Goal: Transaction & Acquisition: Obtain resource

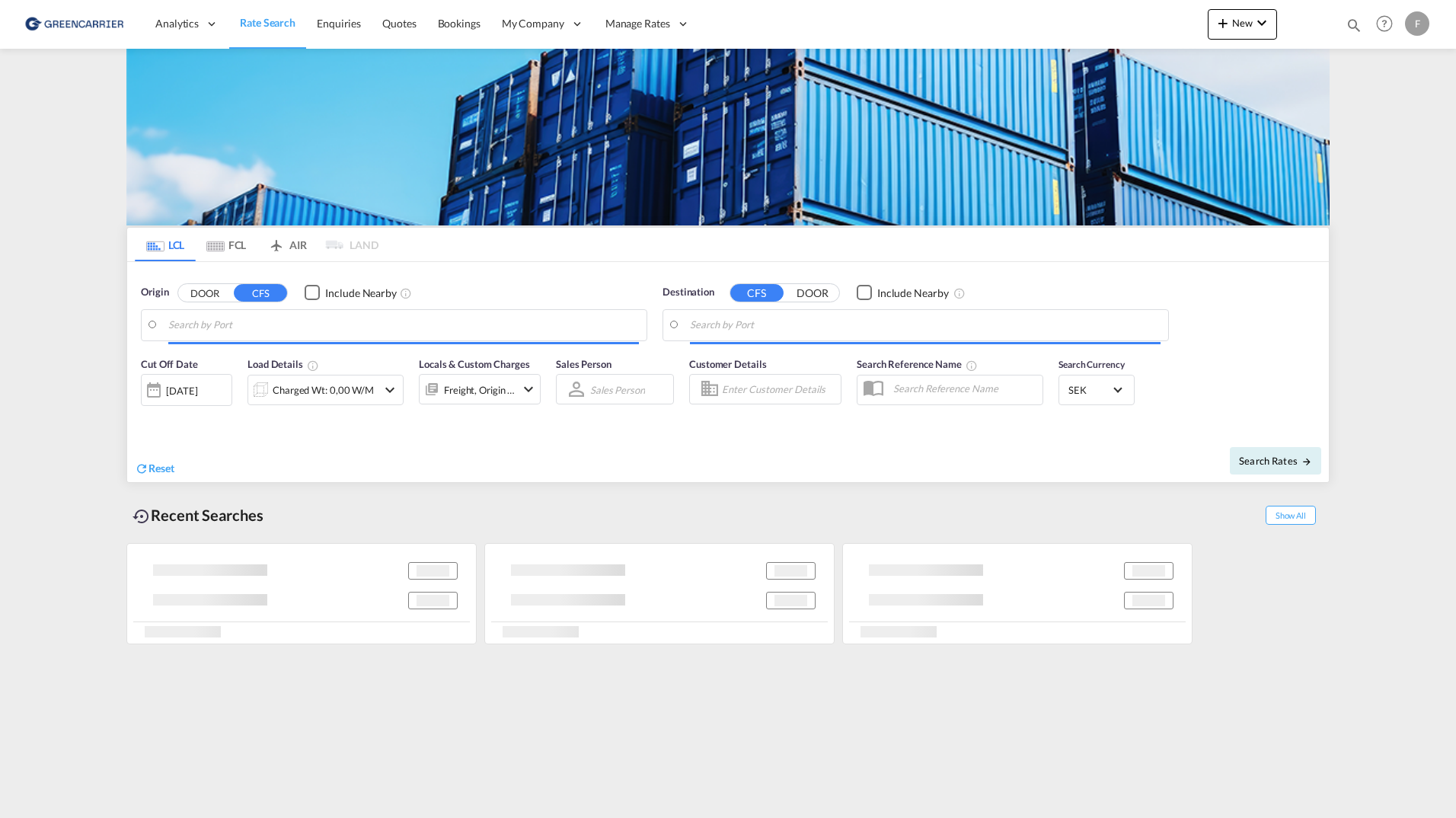
type input "[GEOGRAPHIC_DATA] ([GEOGRAPHIC_DATA]), [GEOGRAPHIC_DATA]"
type input "Santos, BRSSZ"
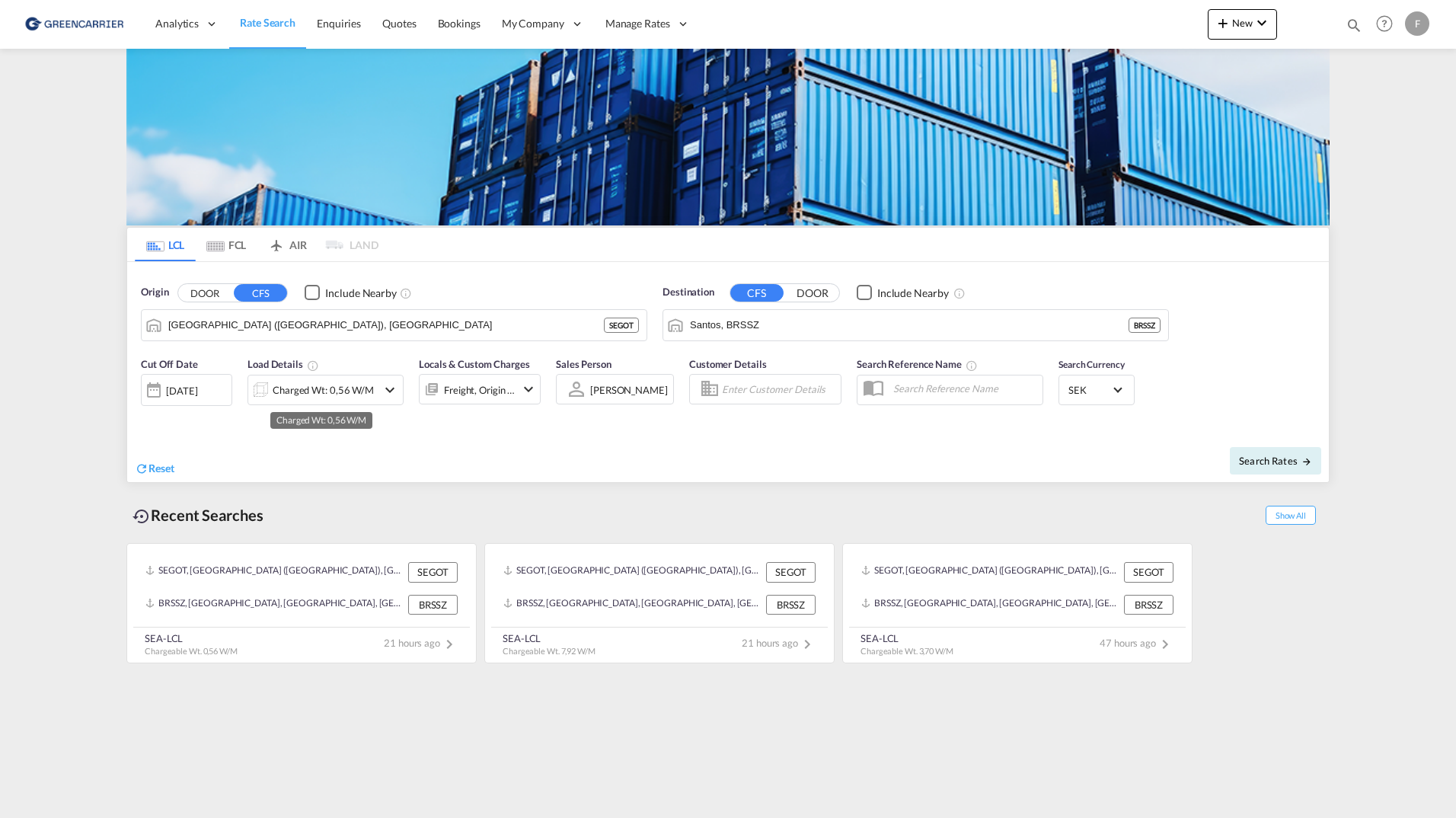
click at [333, 386] on div "Charged Wt: 0,56 W/M" at bounding box center [324, 390] width 101 height 22
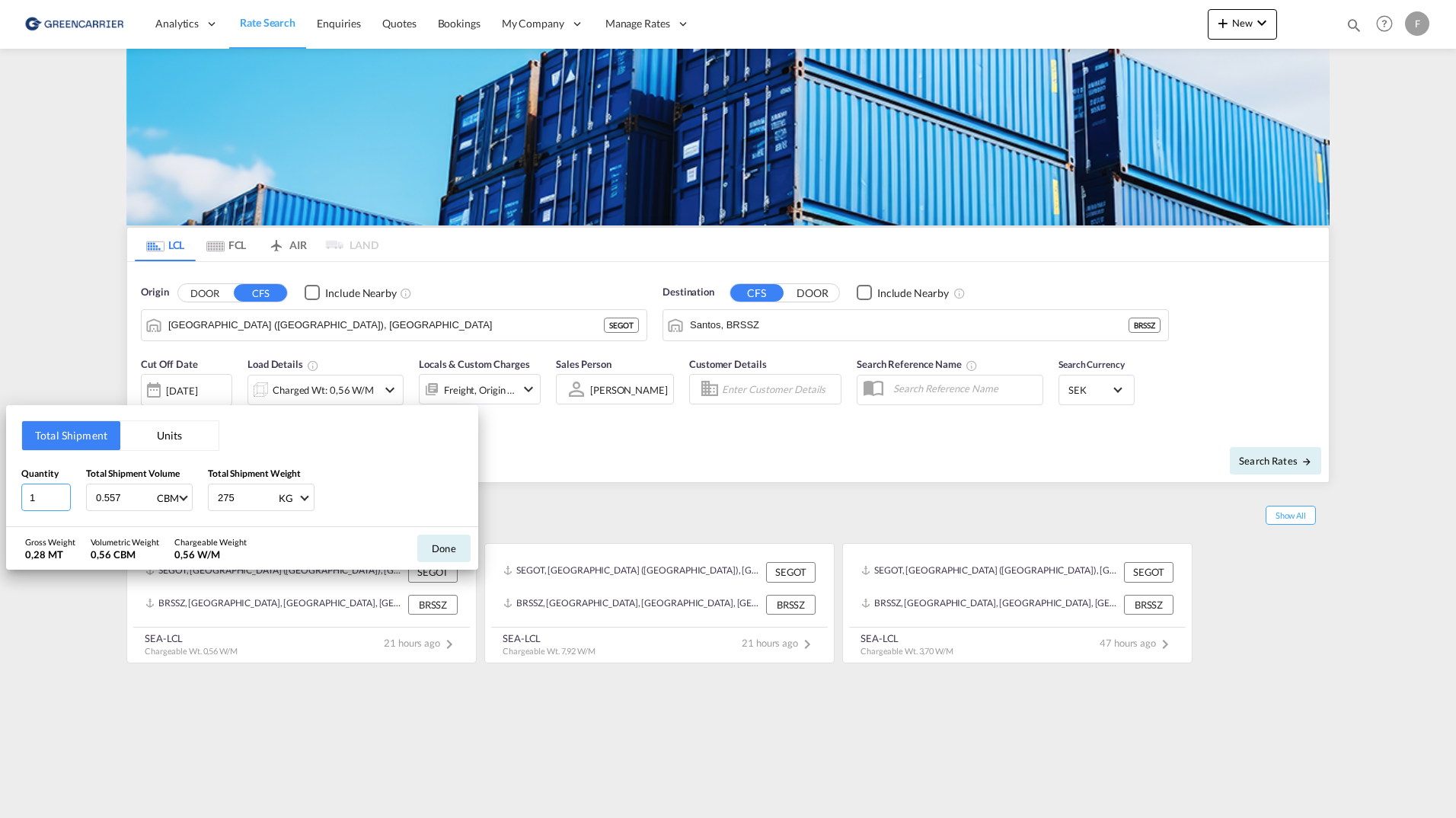
drag, startPoint x: 46, startPoint y: 499, endPoint x: -326, endPoint y: 464, distance: 373.6
click at [0, 464] on html "Analytics Reports Dashboard Rate Search Enquiries Quotes" at bounding box center [728, 409] width 1456 height 818
type input "7"
type input "1"
type input "1.598"
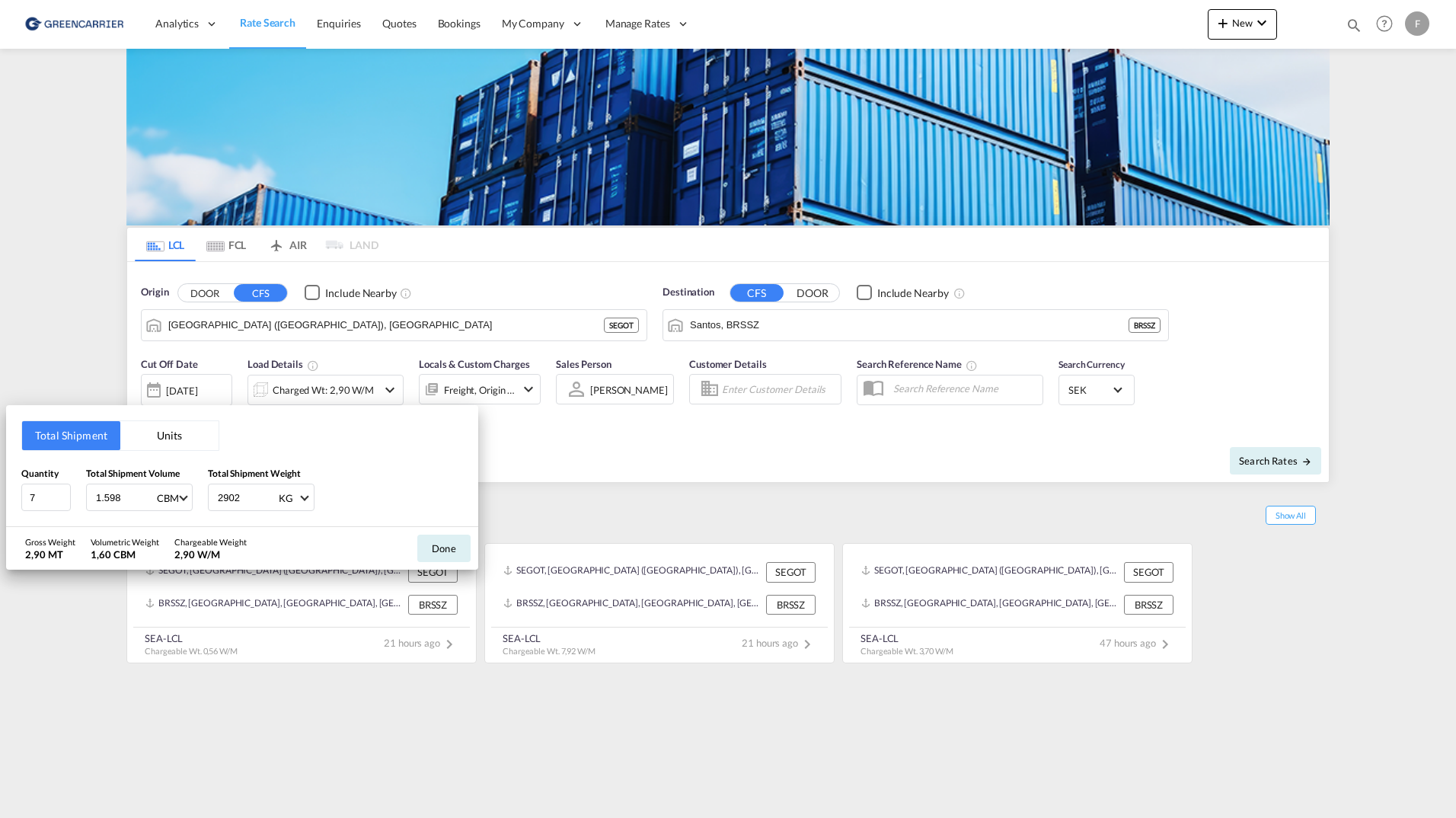
type input "2902"
drag, startPoint x: 453, startPoint y: 544, endPoint x: 518, endPoint y: 531, distance: 66.3
click at [453, 544] on button "Done" at bounding box center [444, 548] width 53 height 27
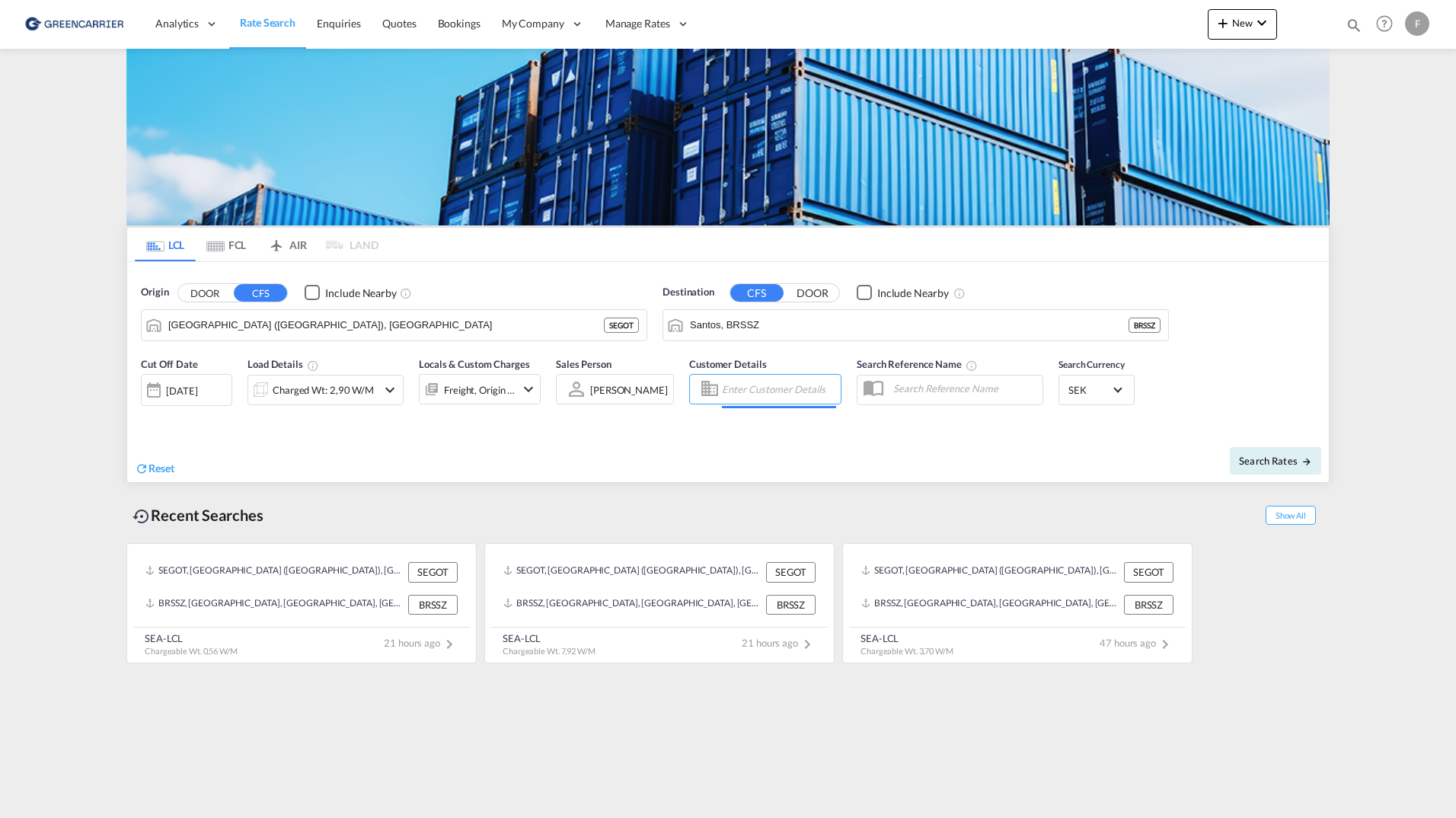
click at [763, 385] on input "Enter Customer Details" at bounding box center [779, 389] width 114 height 23
click at [773, 422] on div "2025222191 . shared@ craft .com | CRAFT MULTIMODAL LTDA | CRAMULSAO" at bounding box center [859, 433] width 289 height 51
type input "CRAFT MULTIMODAL LTDA, 2025222191 ., [EMAIL_ADDRESS][DOMAIN_NAME]"
click at [1274, 461] on span "Search Rates" at bounding box center [1275, 460] width 73 height 12
type input "SEGOT to BRSSZ / [DATE]"
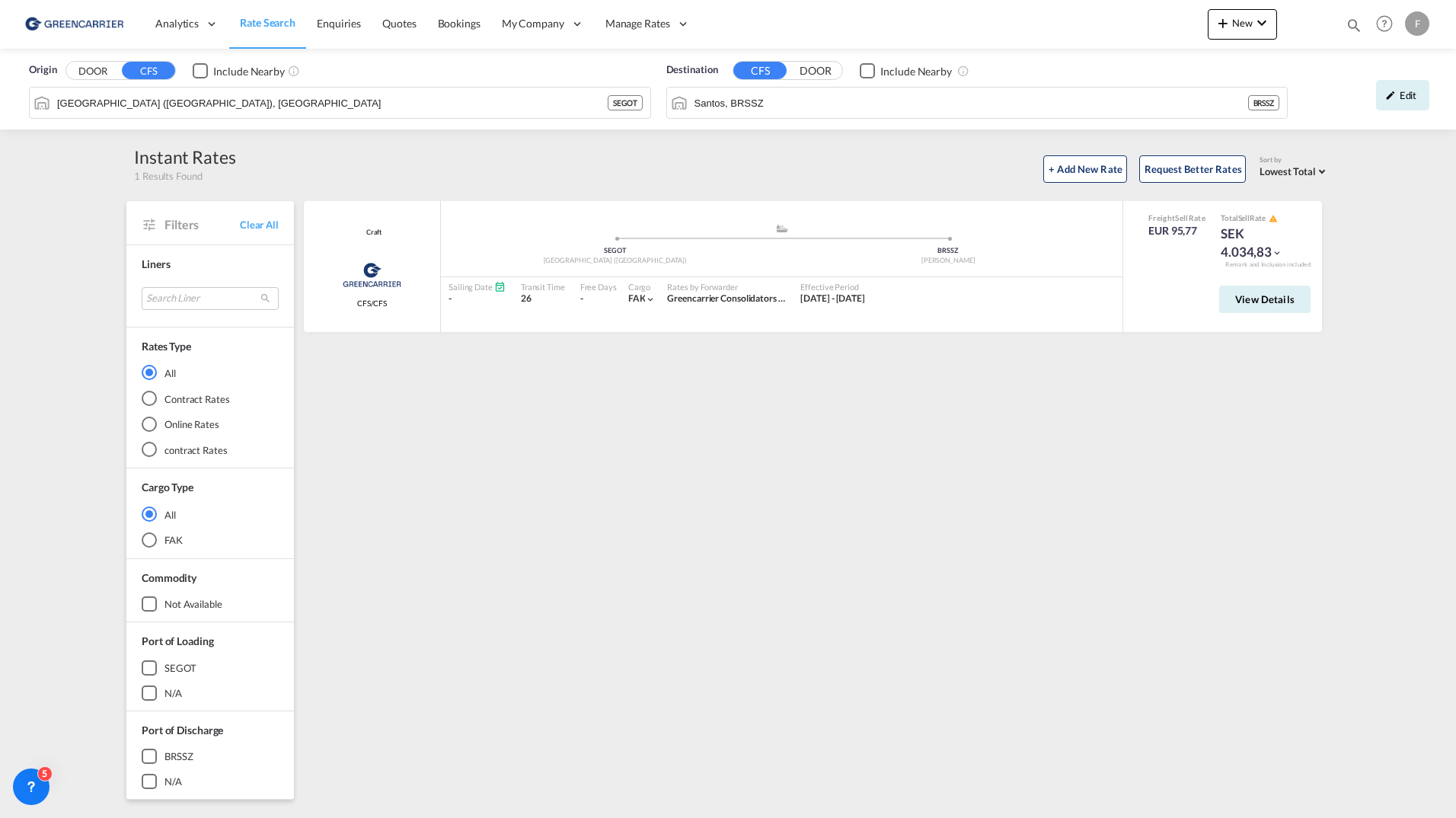
click at [1256, 296] on span "View Details" at bounding box center [1265, 298] width 60 height 12
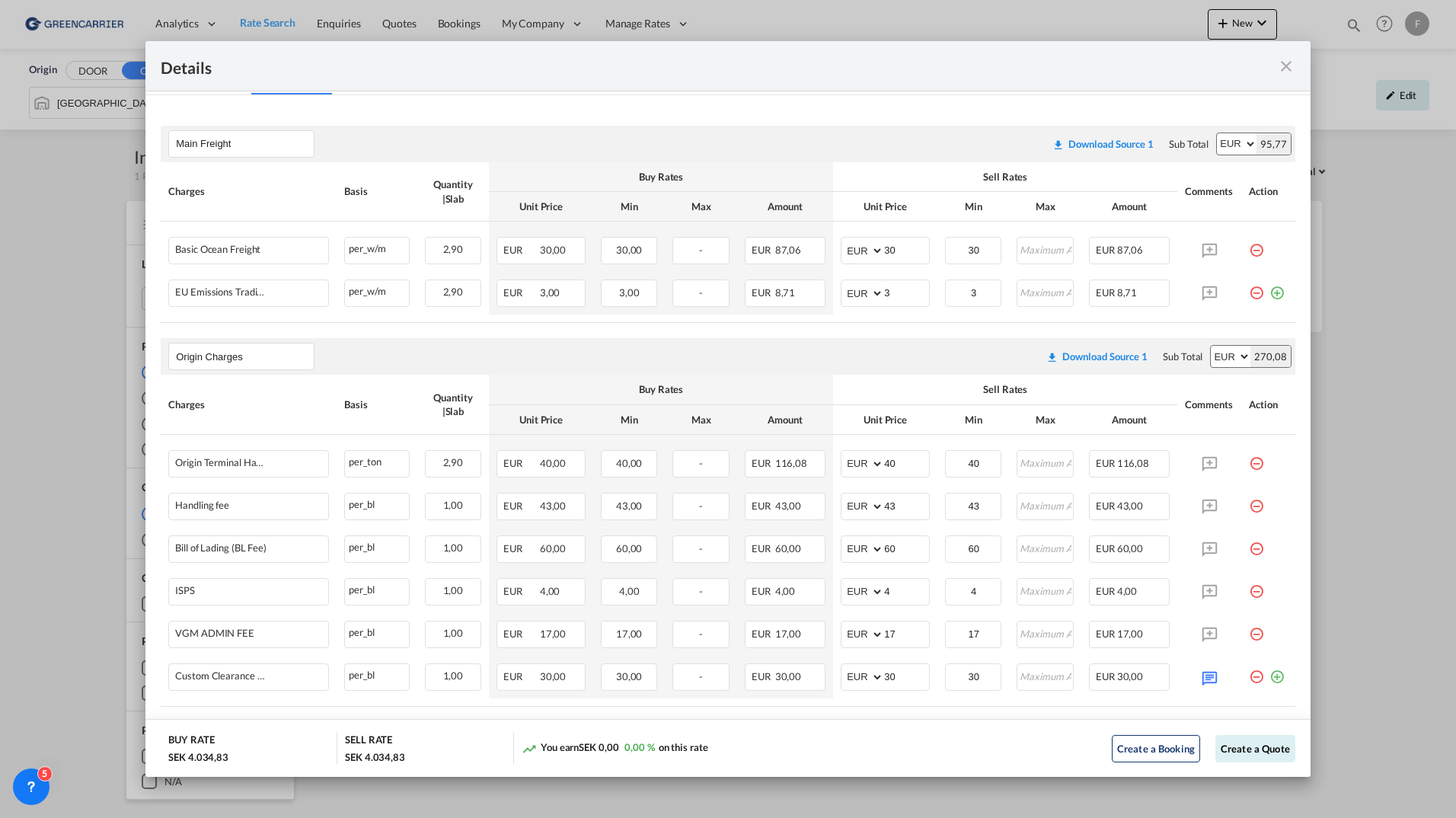
scroll to position [321, 0]
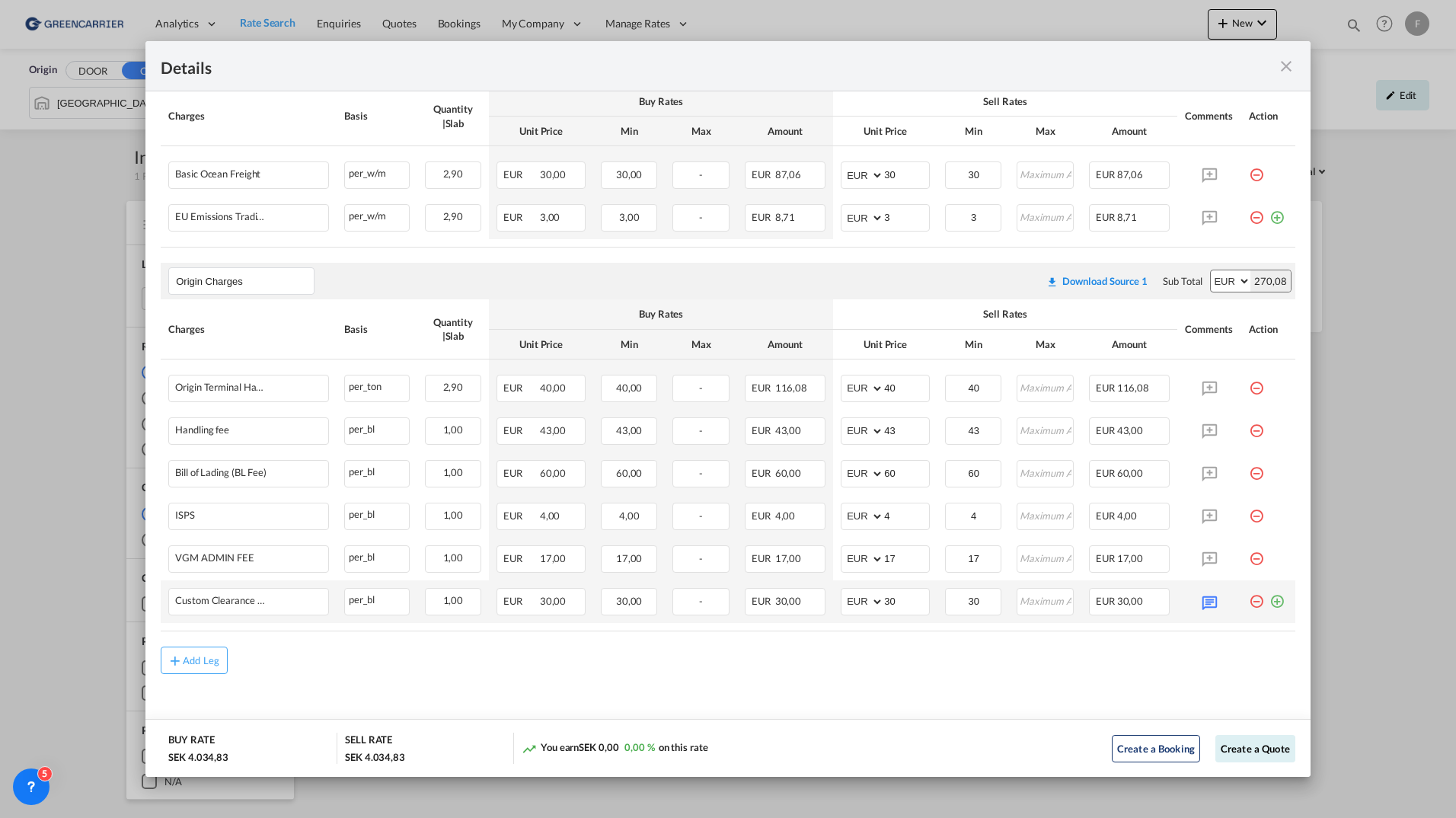
click at [1270, 602] on md-icon "icon-plus-circle-outline green-400-fg" at bounding box center [1277, 595] width 15 height 15
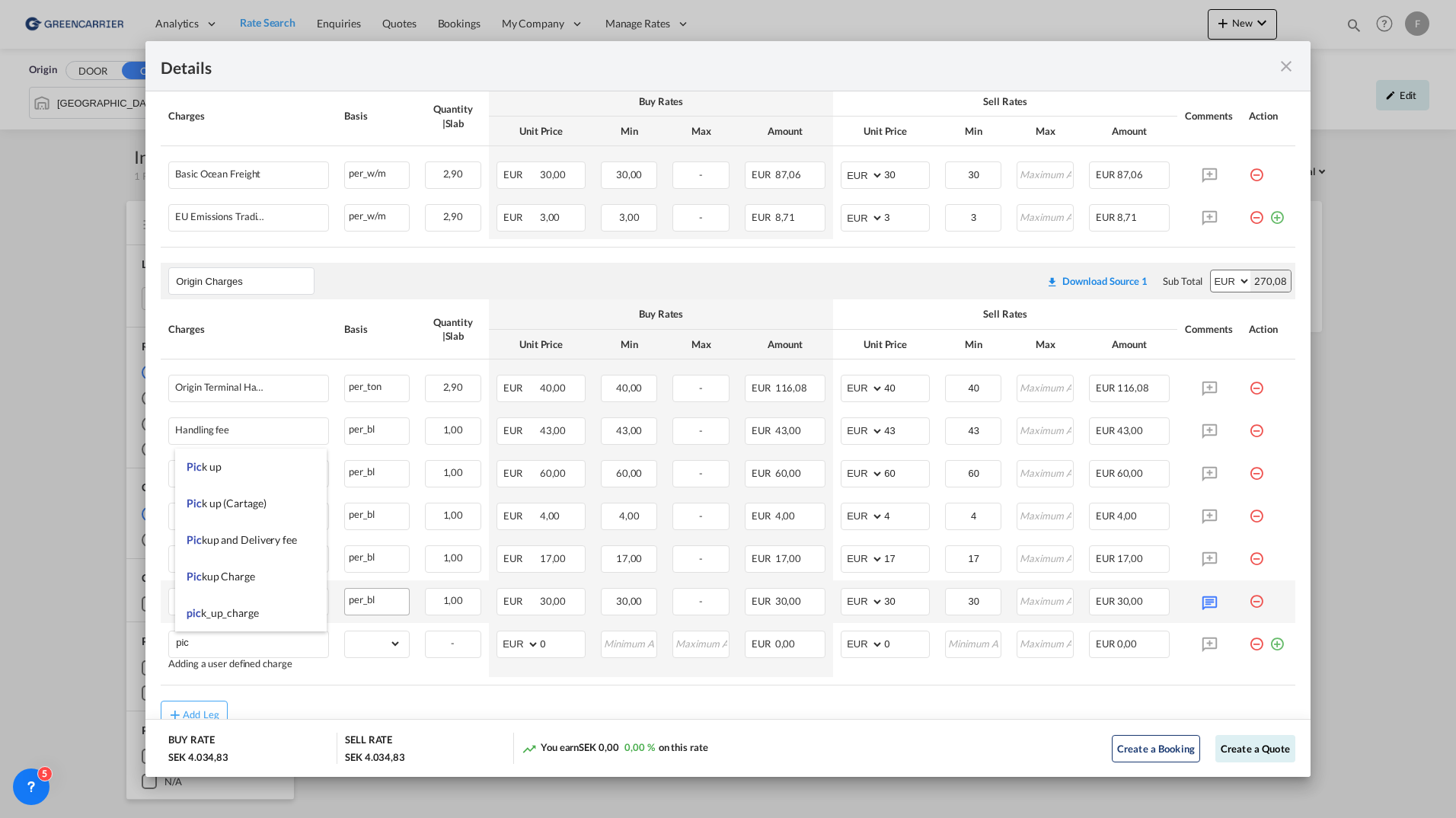
drag, startPoint x: 249, startPoint y: 473, endPoint x: 362, endPoint y: 594, distance: 165.6
click at [249, 473] on li "Pic k up" at bounding box center [251, 466] width 152 height 36
type input "Pick up"
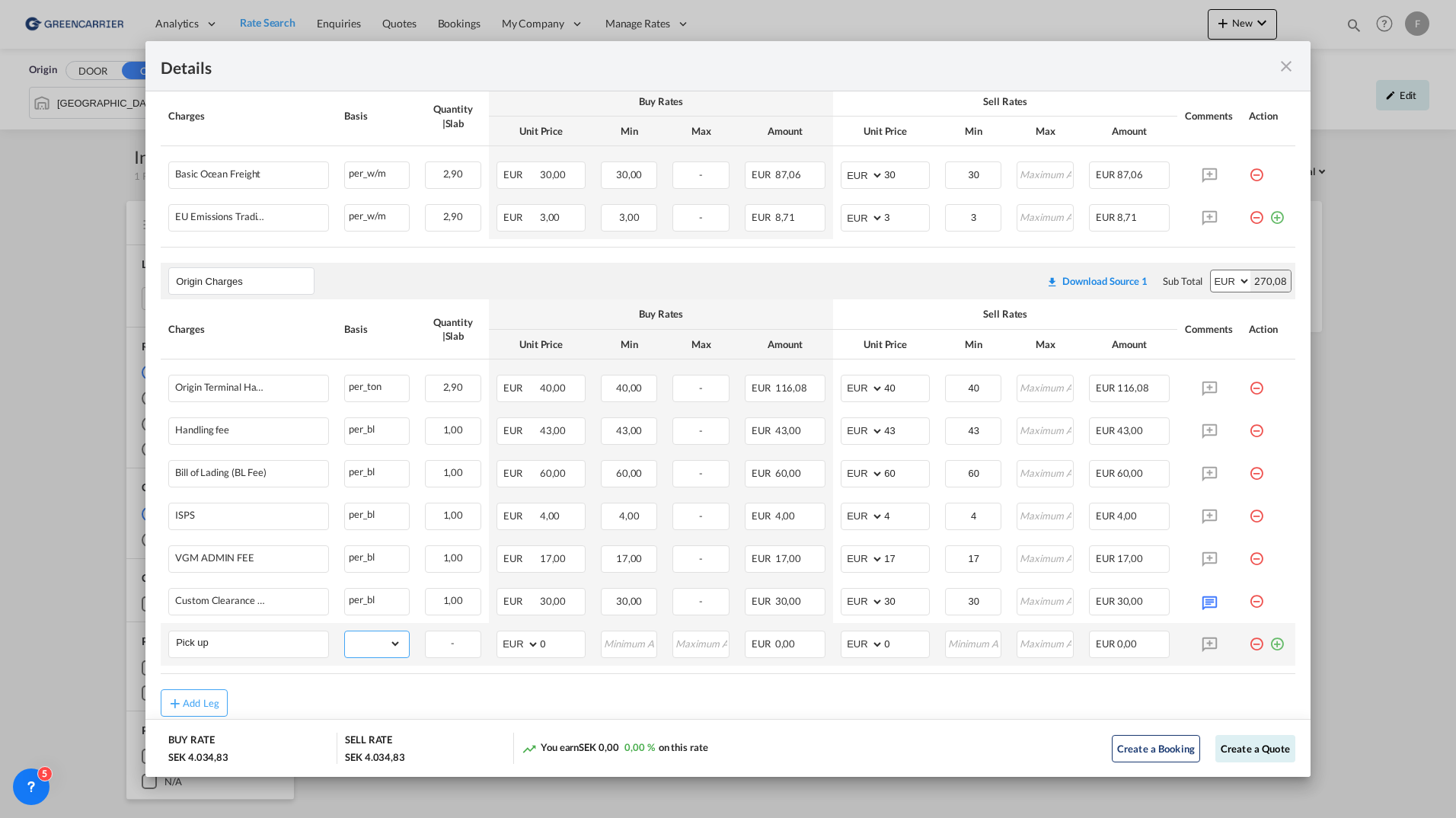
click at [379, 647] on select "gross_weight volumetric_weight per_shipment per_bl per_km per_hawb per_kg flat …" at bounding box center [373, 643] width 55 height 24
select select "per_shipment"
click at [345, 631] on select "gross_weight volumetric_weight per_shipment per_bl per_km per_hawb per_kg flat …" at bounding box center [373, 643] width 55 height 24
drag, startPoint x: 900, startPoint y: 646, endPoint x: 722, endPoint y: 642, distance: 178.0
click at [723, 644] on tr "Pick up Please Enter Already Exists gross_weight volumetric_weight per_shipment…" at bounding box center [728, 644] width 1135 height 42
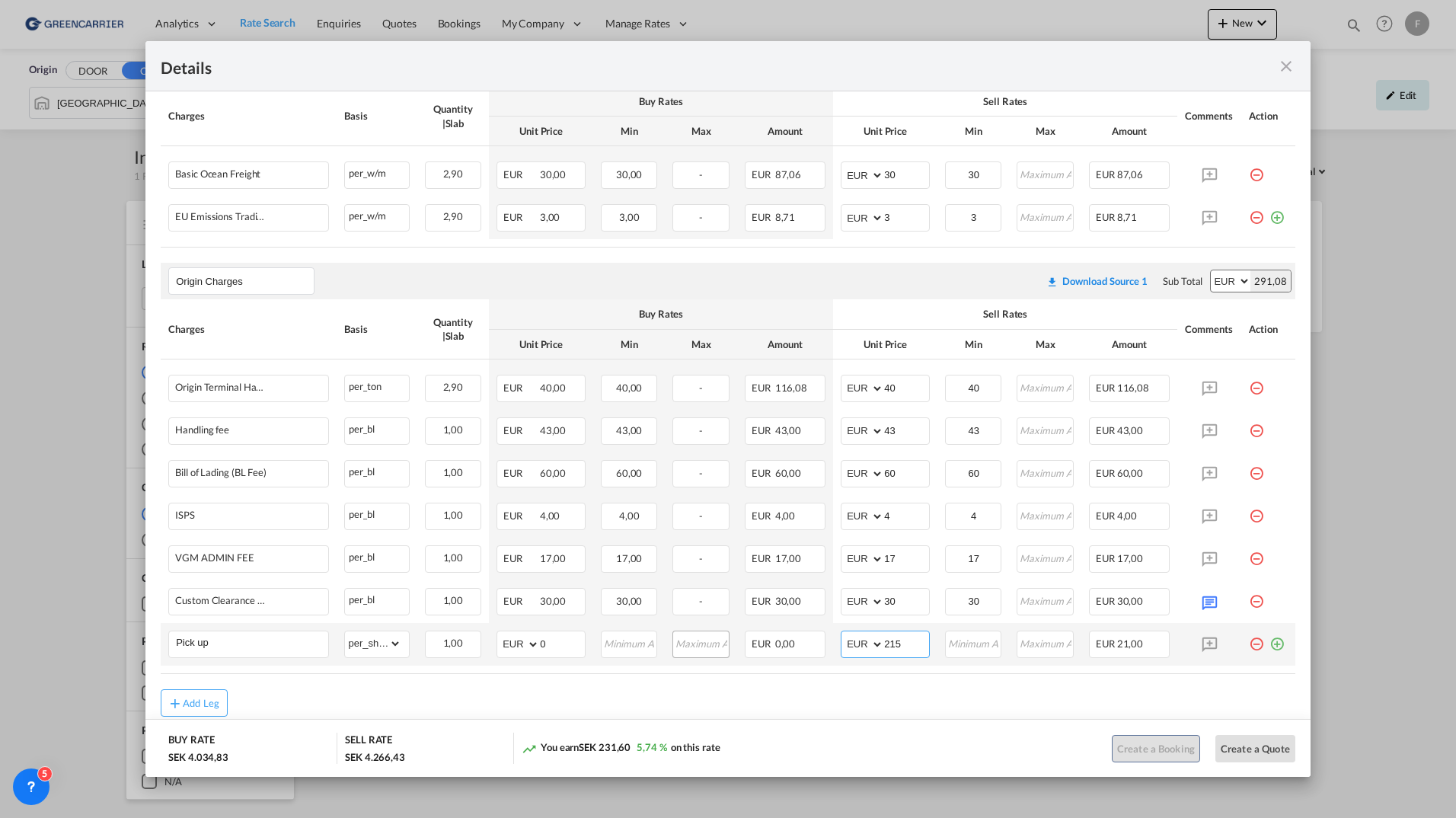
type input "215"
click at [1234, 749] on button "Create a Quote" at bounding box center [1255, 748] width 80 height 27
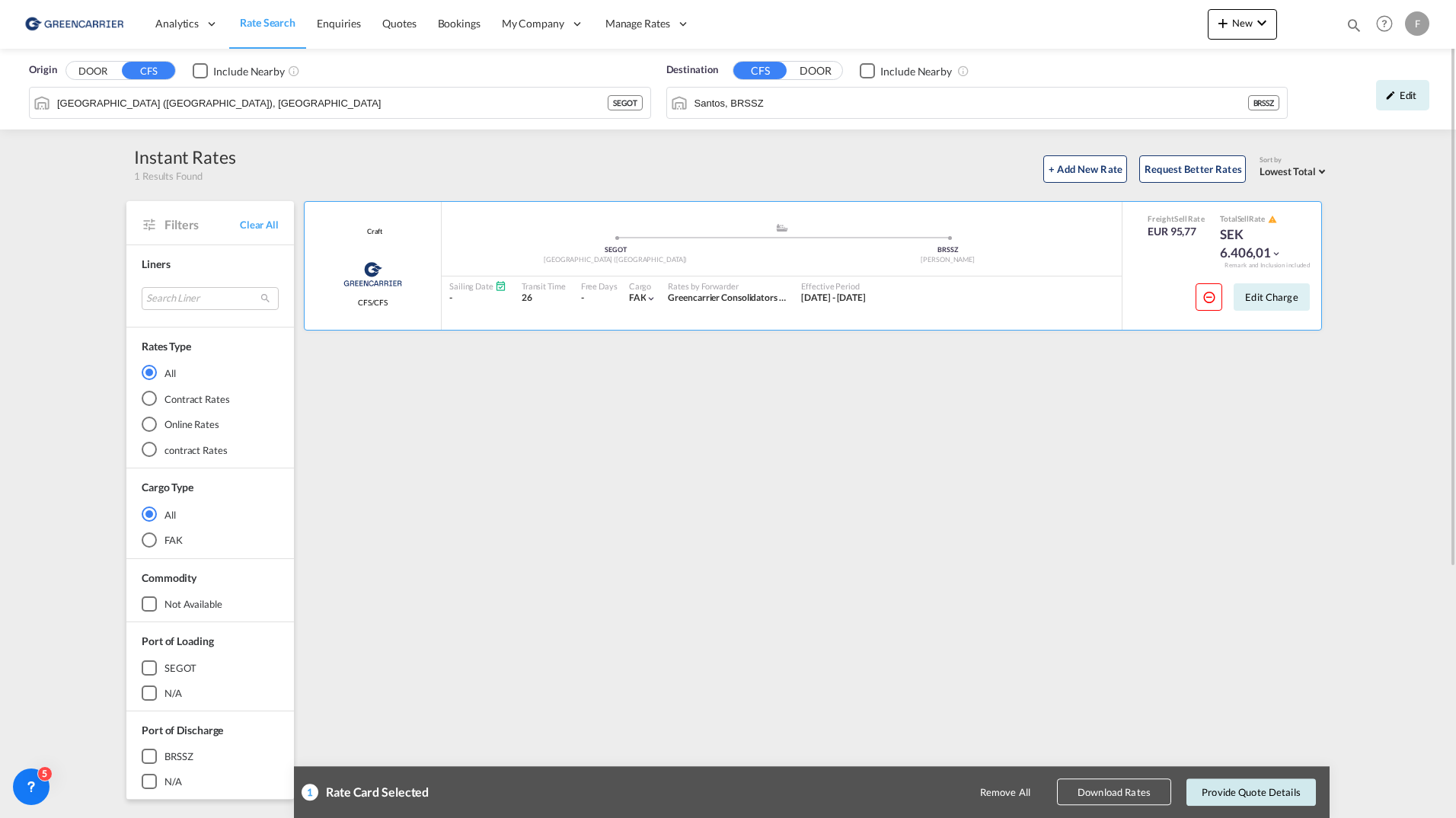
click at [1266, 799] on button "Provide Quote Details" at bounding box center [1251, 792] width 129 height 27
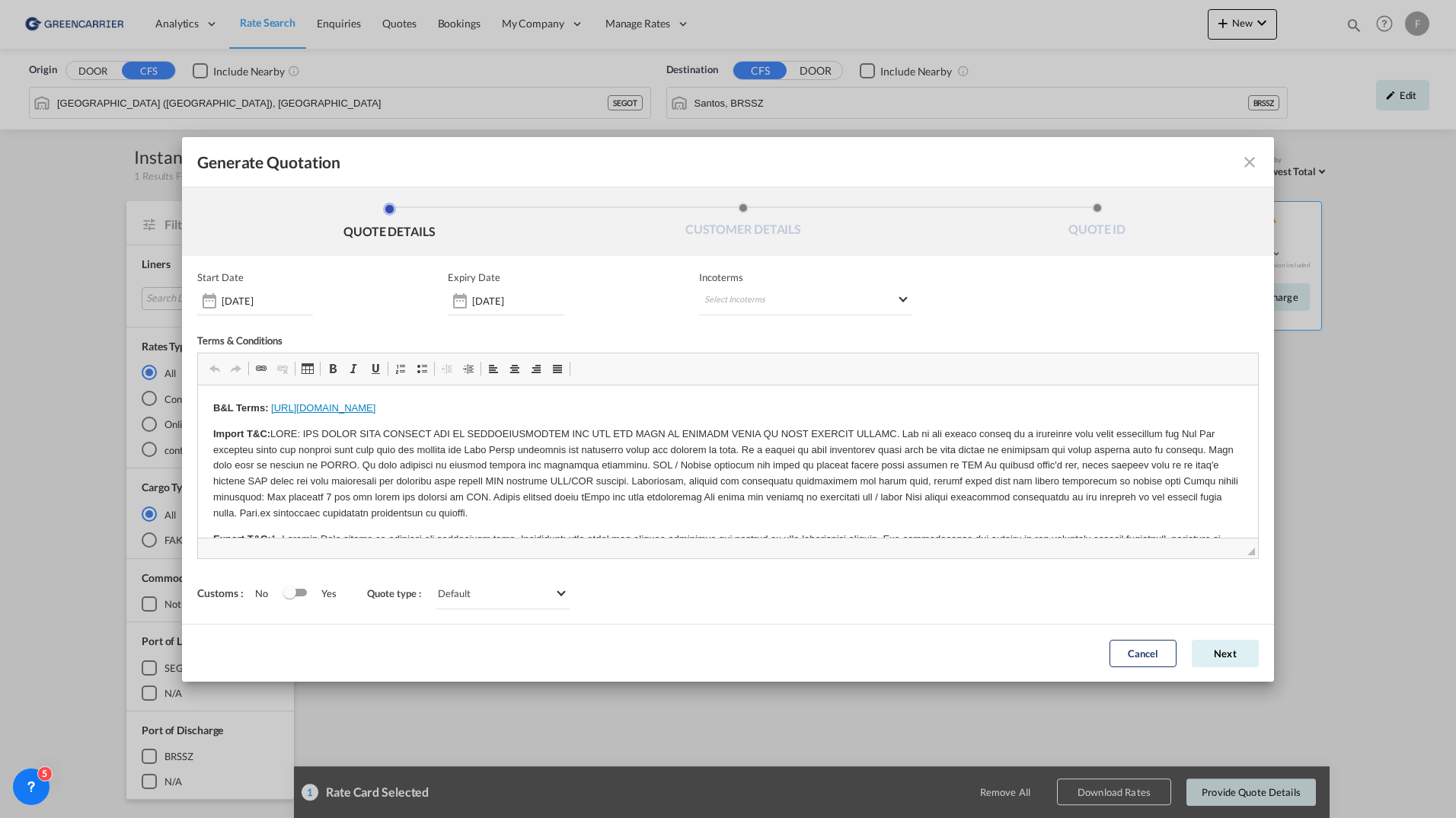
scroll to position [0, 0]
click at [723, 301] on md-select "Select Incoterms CPT - export Carrier Paid to DPU - import Delivery at Place Un…" at bounding box center [805, 301] width 213 height 27
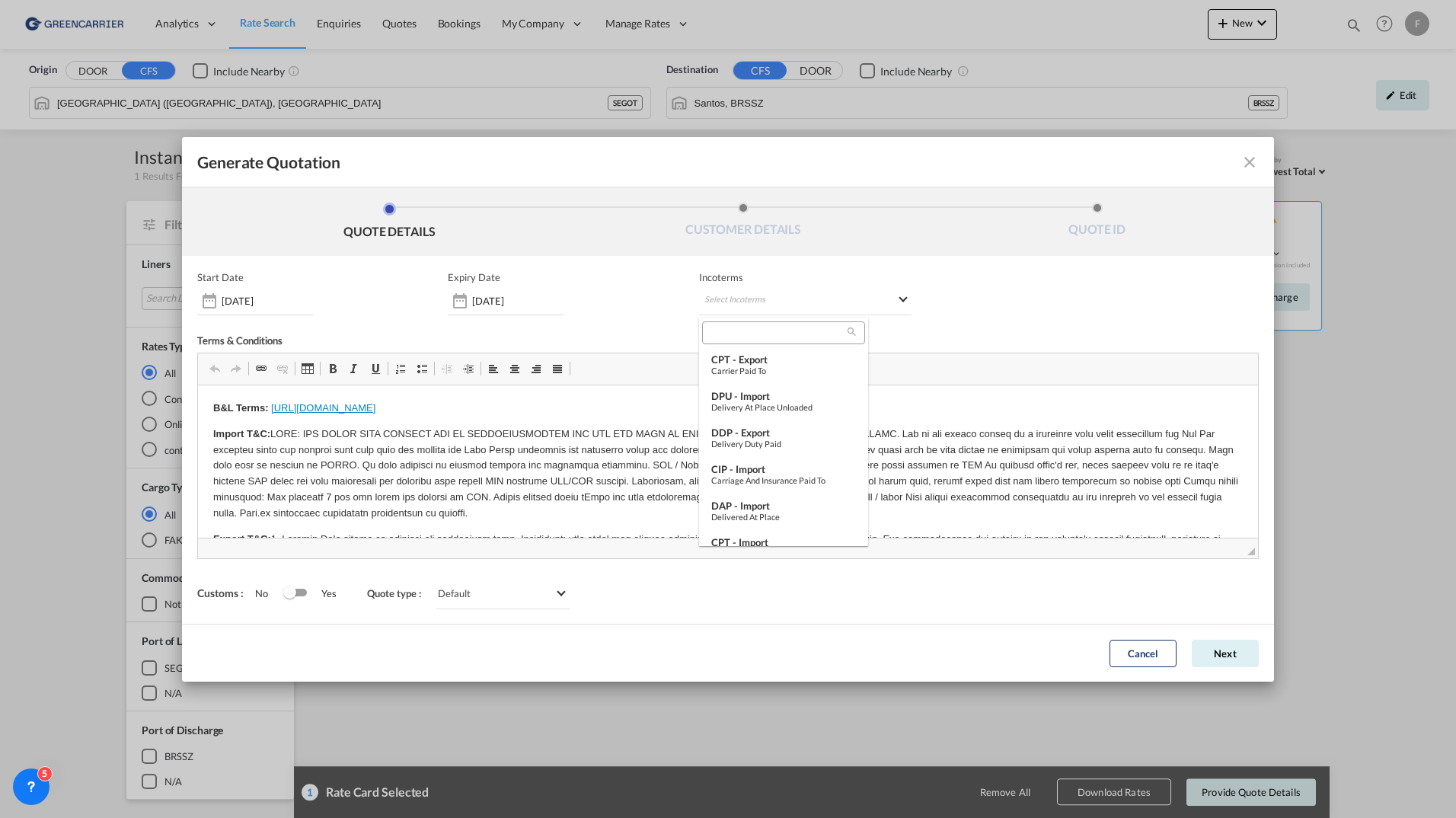
click at [746, 334] on input "search" at bounding box center [778, 332] width 141 height 14
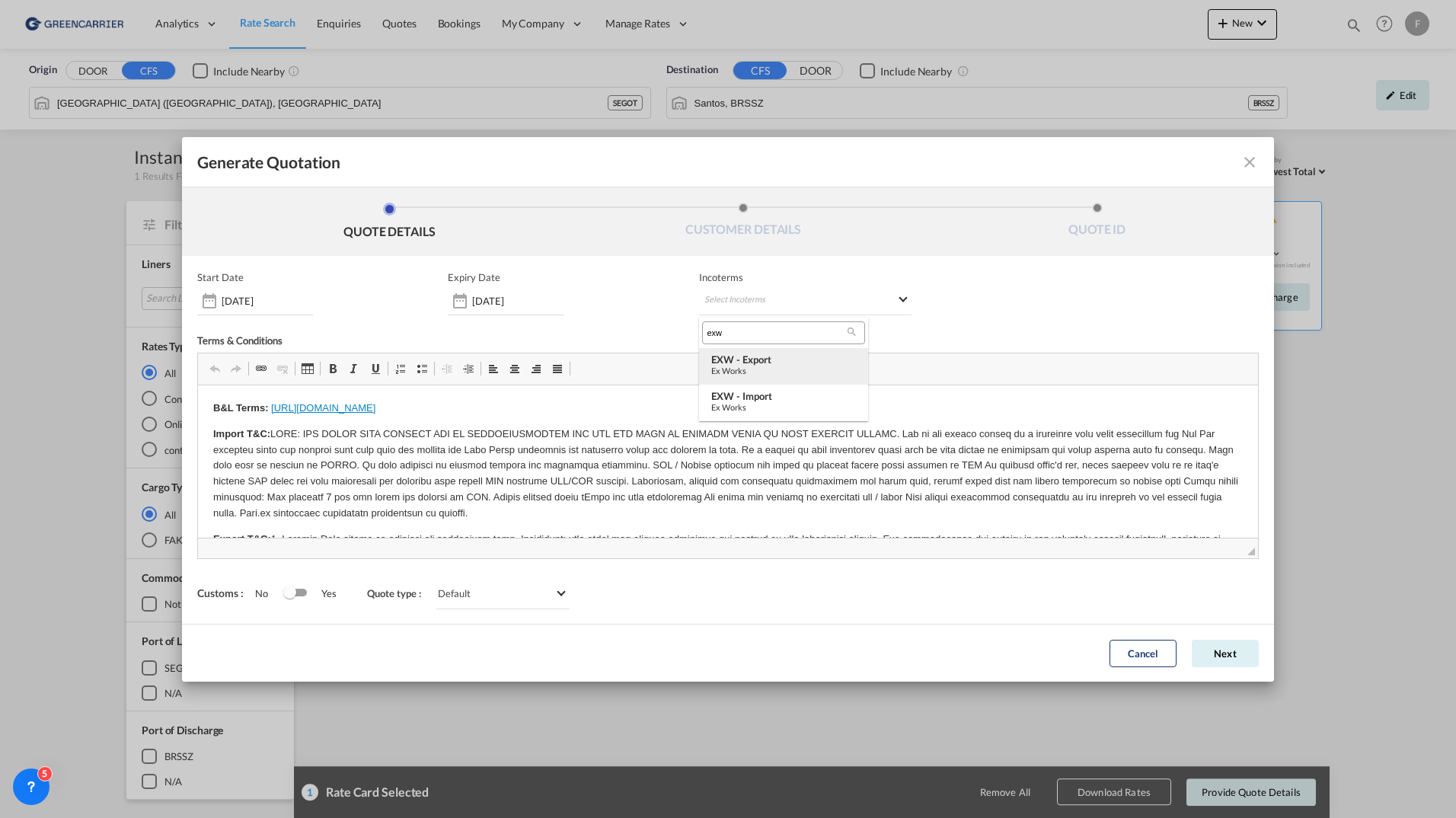
type input "exw"
click at [736, 355] on div "EXW - export" at bounding box center [784, 359] width 145 height 12
click at [1231, 649] on button "Next" at bounding box center [1225, 653] width 67 height 27
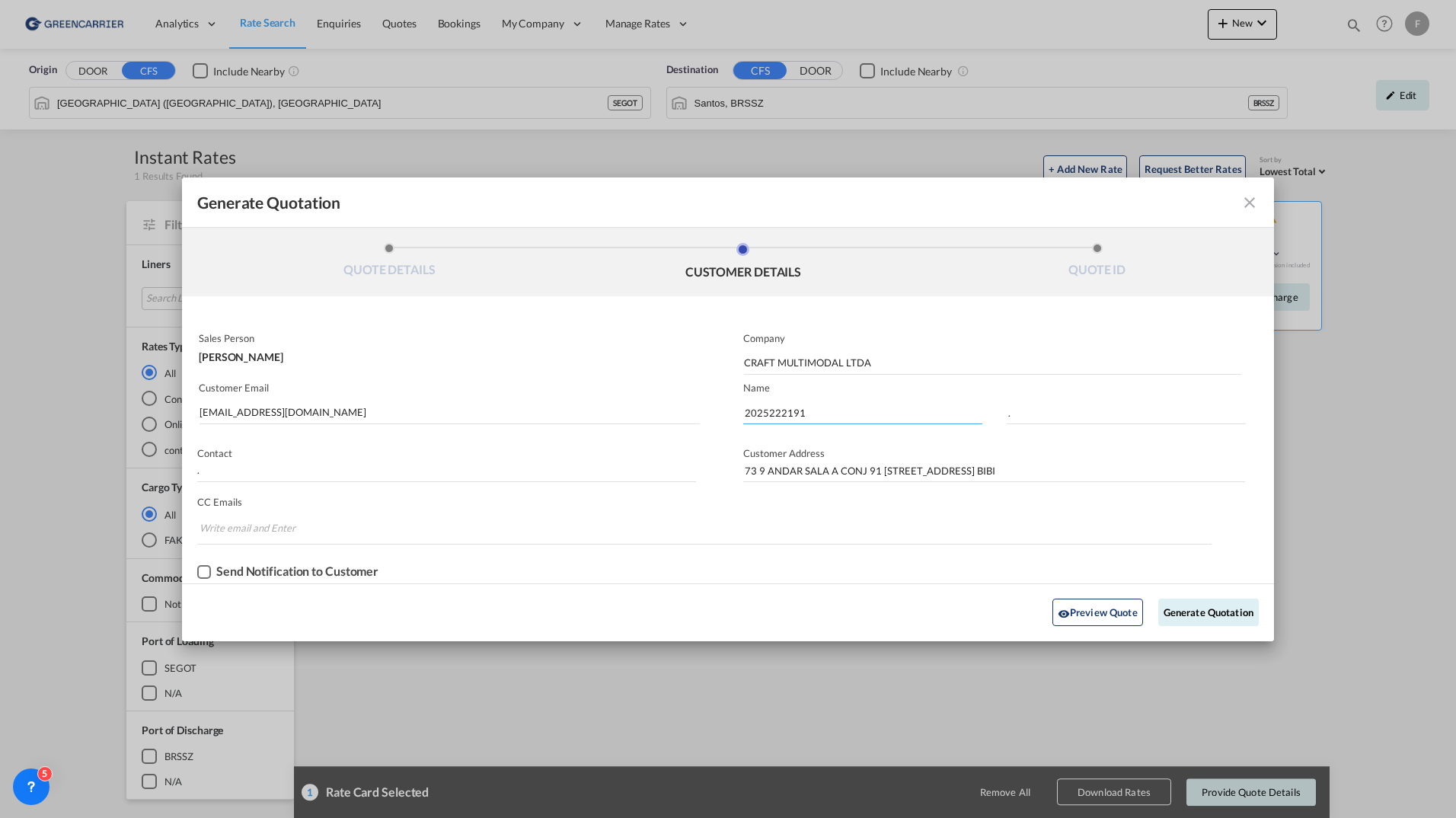
click at [788, 408] on input "2025222191" at bounding box center [863, 412] width 239 height 23
paste input "872"
type input "2025222872"
click at [1210, 608] on button "Generate Quotation" at bounding box center [1208, 612] width 100 height 27
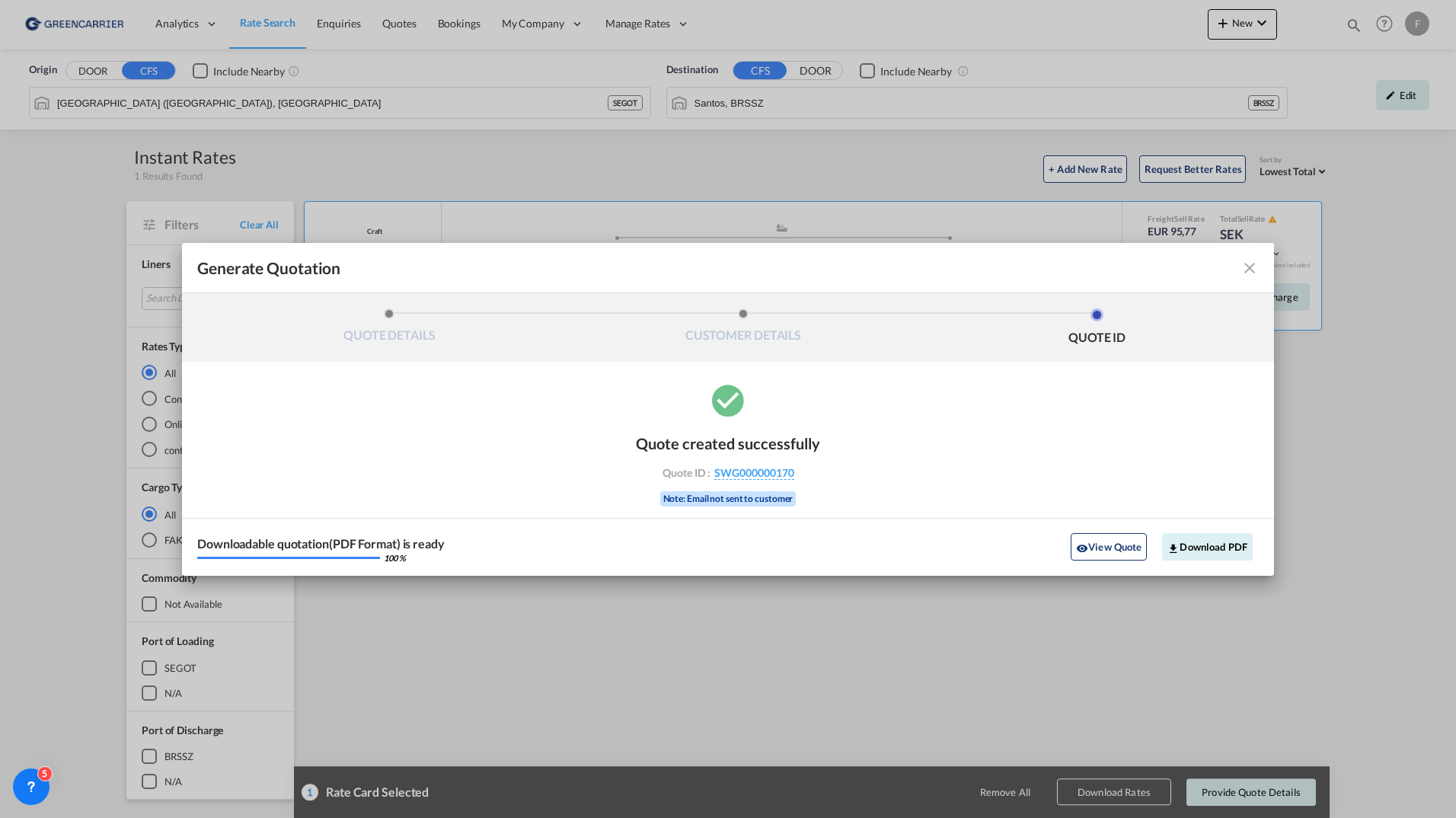
click at [1177, 497] on div "Quote created successfully Quote ID : SWG000000170 Note: Email not sent to cust…" at bounding box center [728, 478] width 1092 height 195
drag, startPoint x: 828, startPoint y: 472, endPoint x: 815, endPoint y: 479, distance: 14.8
click at [815, 479] on div "Quote created successfully Quote ID : SWG000000170 Note: Email not sent to cust…" at bounding box center [728, 478] width 1092 height 195
copy div "SWG000000170"
click at [1215, 552] on button "Download PDF" at bounding box center [1207, 547] width 90 height 27
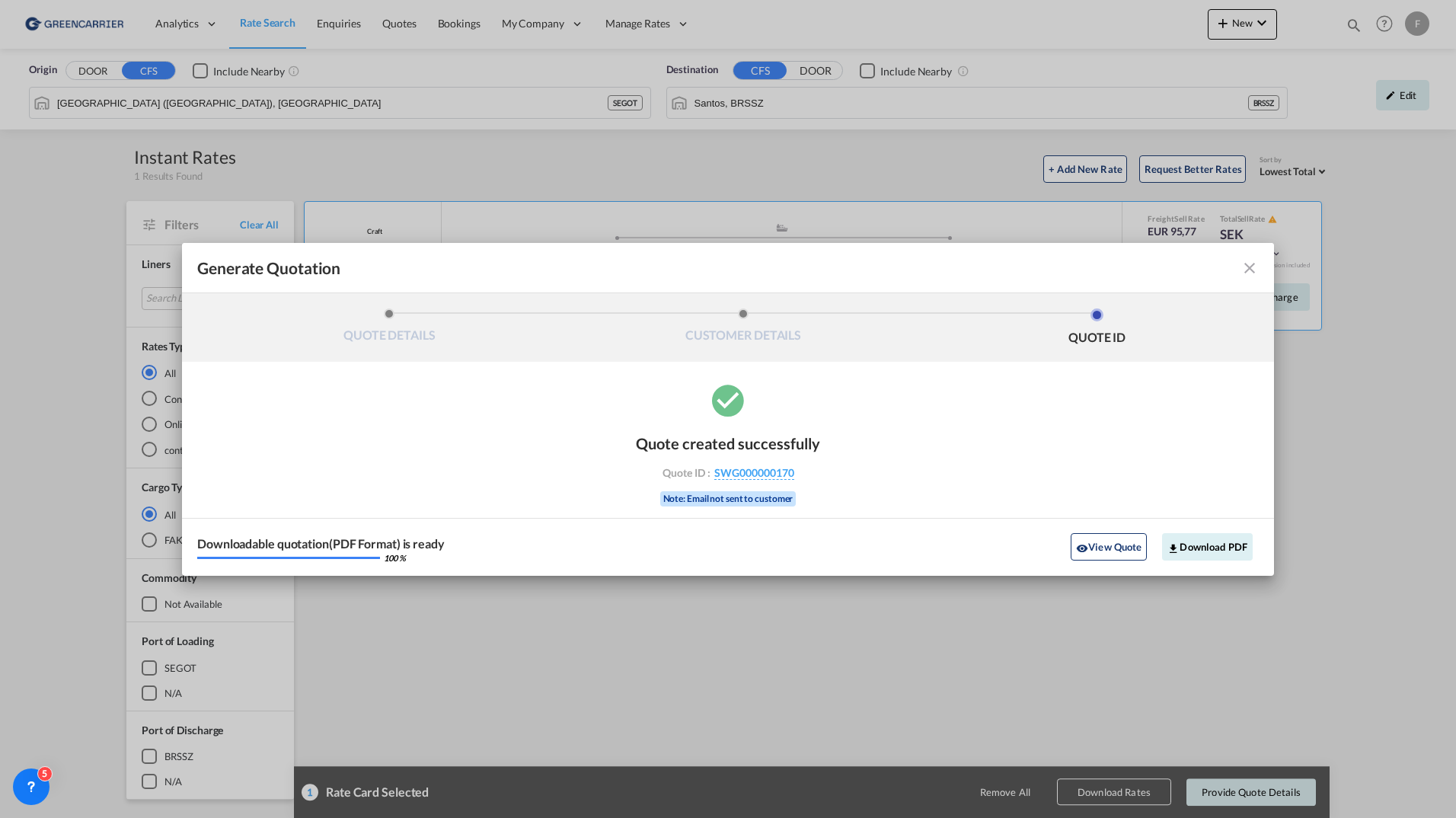
click at [1395, 625] on div "Generate Quotation QUOTE DETAILS CUSTOMER DETAILS QUOTE ID Start Date [DATE] Ex…" at bounding box center [728, 409] width 1456 height 818
click at [1248, 273] on md-icon "icon-close fg-AAA8AD cursor m-0" at bounding box center [1250, 268] width 18 height 18
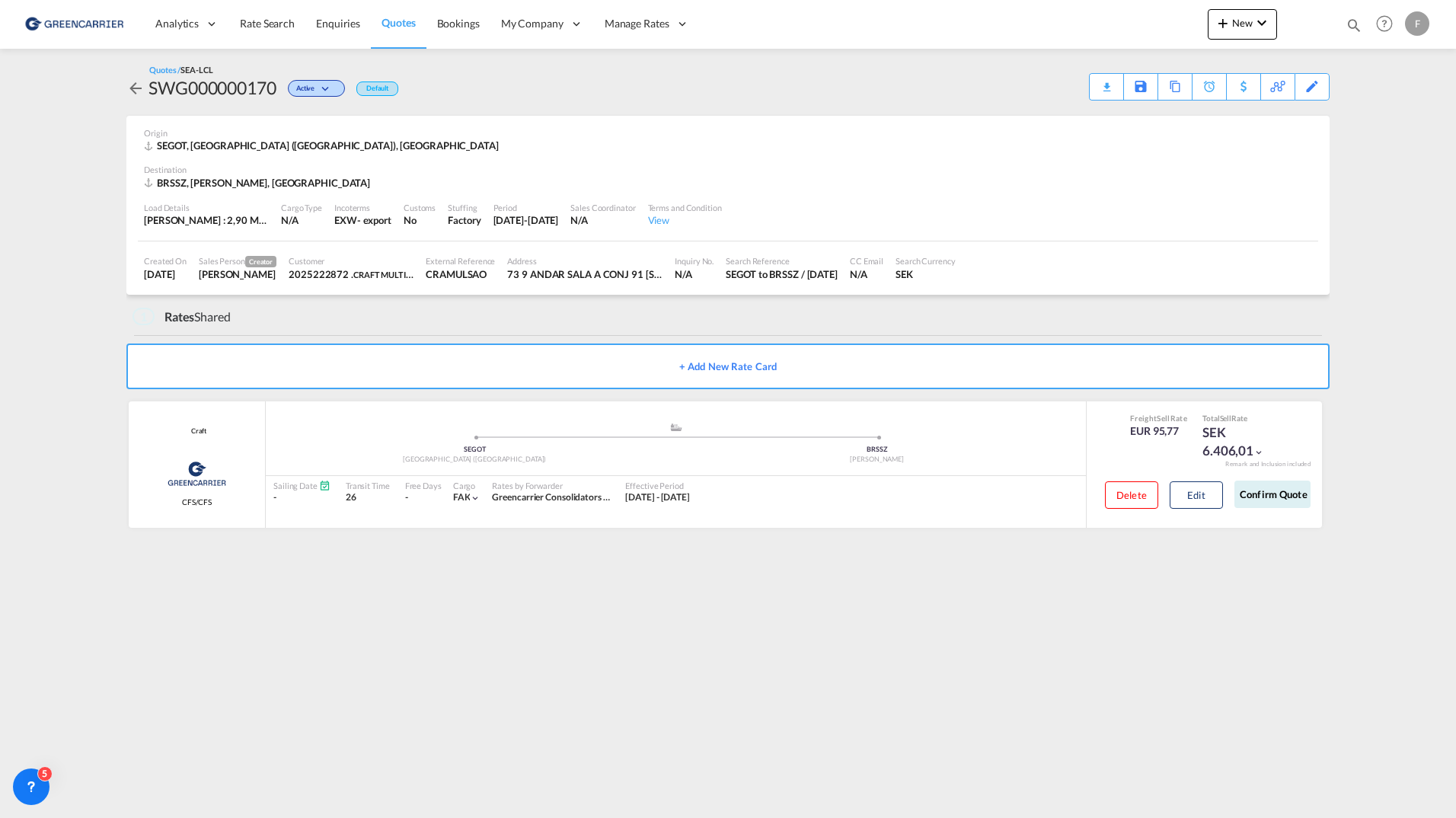
click at [288, 33] on link "Rate Search" at bounding box center [268, 24] width 76 height 50
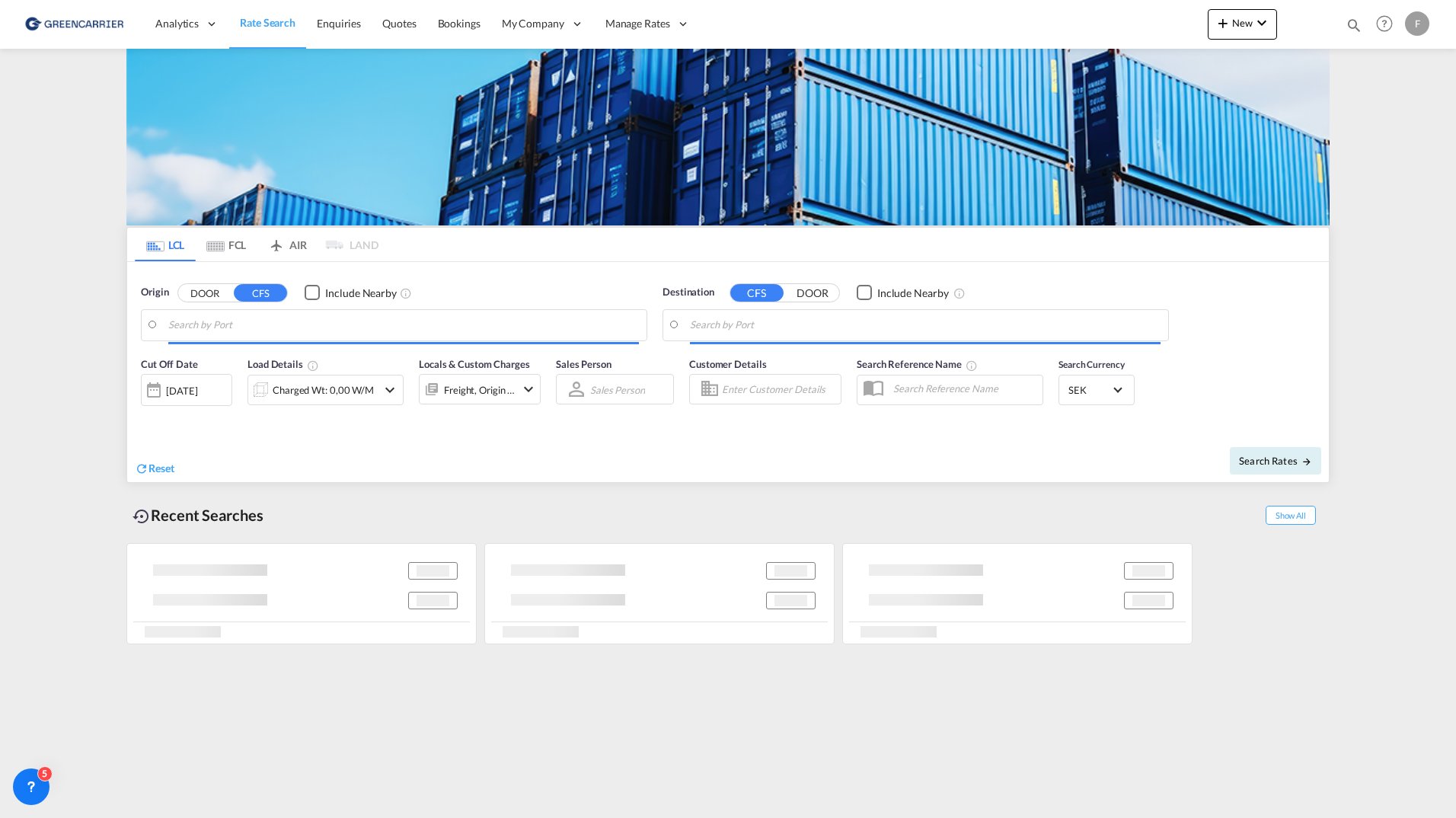
type input "[GEOGRAPHIC_DATA] ([GEOGRAPHIC_DATA]), [GEOGRAPHIC_DATA]"
type input "Santos, BRSSZ"
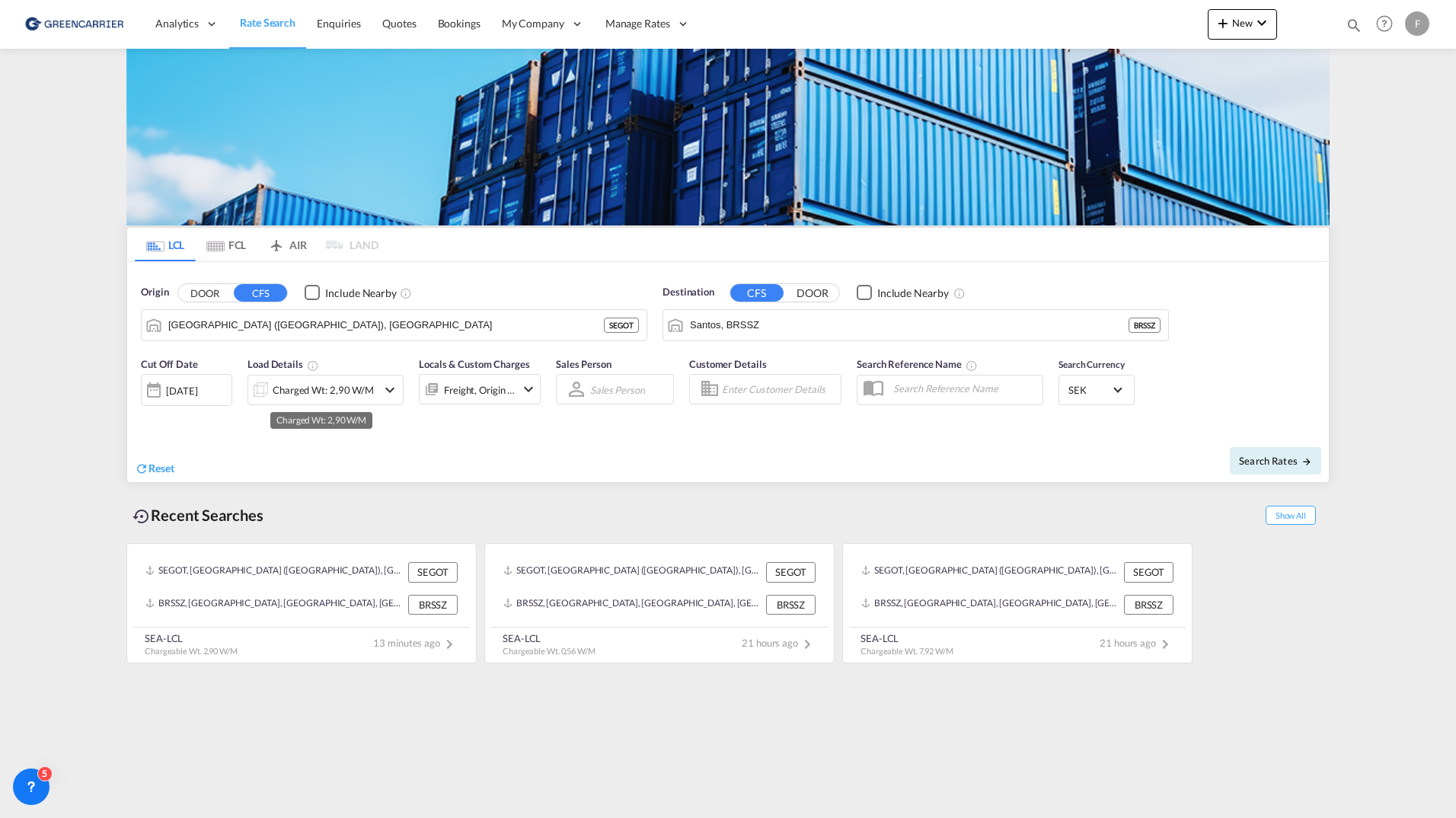
click at [329, 392] on div "Charged Wt: 2,90 W/M" at bounding box center [324, 390] width 101 height 22
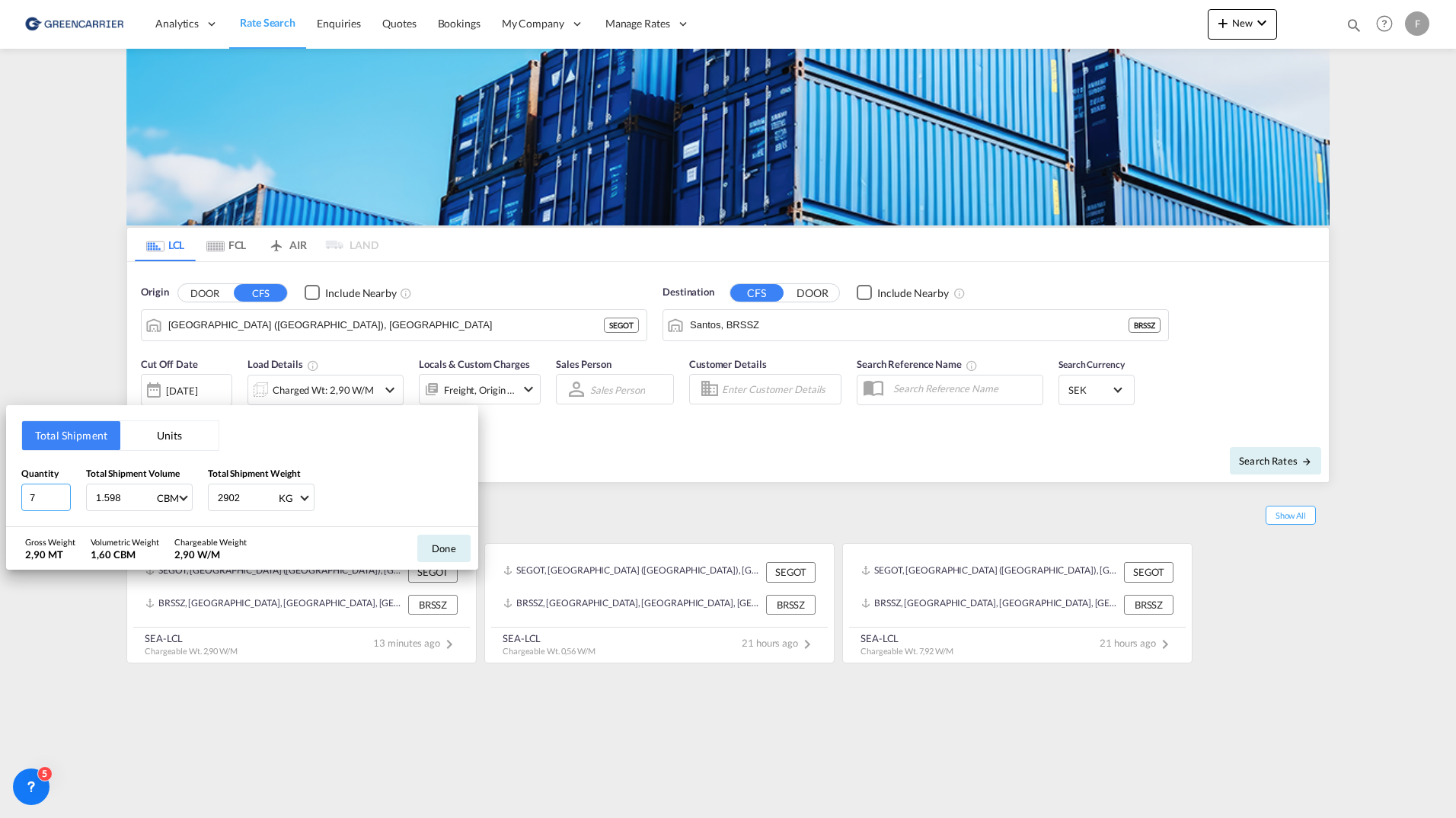
drag, startPoint x: 37, startPoint y: 494, endPoint x: -170, endPoint y: 467, distance: 208.8
click at [0, 467] on html "Analytics Reports Dashboard Rate Search Enquiries Quotes" at bounding box center [728, 409] width 1456 height 818
type input "1"
drag, startPoint x: 117, startPoint y: 502, endPoint x: -396, endPoint y: 361, distance: 532.0
click at [0, 361] on html "Analytics Reports Dashboard Rate Search Enquiries Quotes" at bounding box center [728, 409] width 1456 height 818
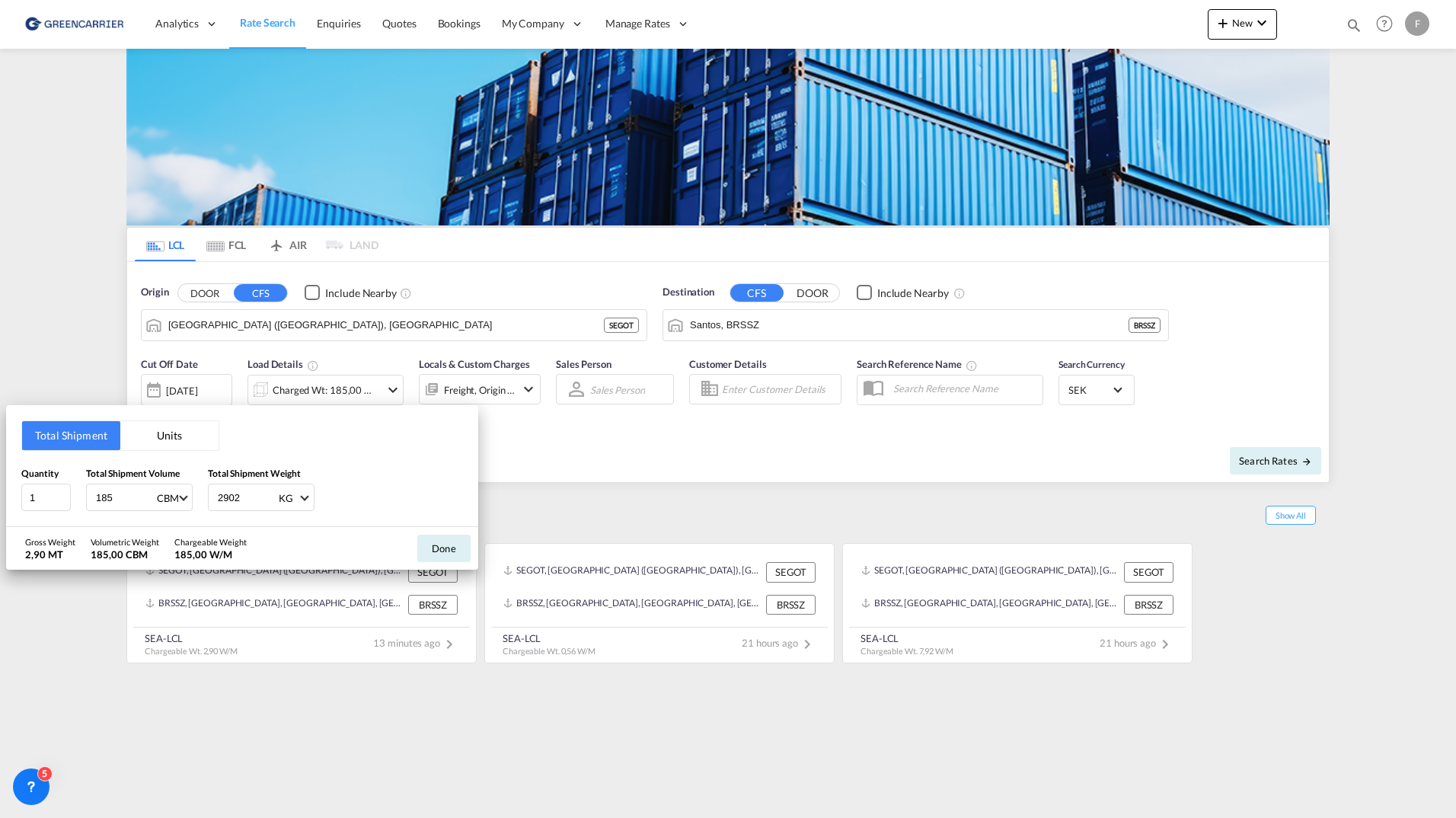
type input "0"
type input "0.528"
type input "185"
click at [442, 553] on button "Done" at bounding box center [444, 548] width 53 height 27
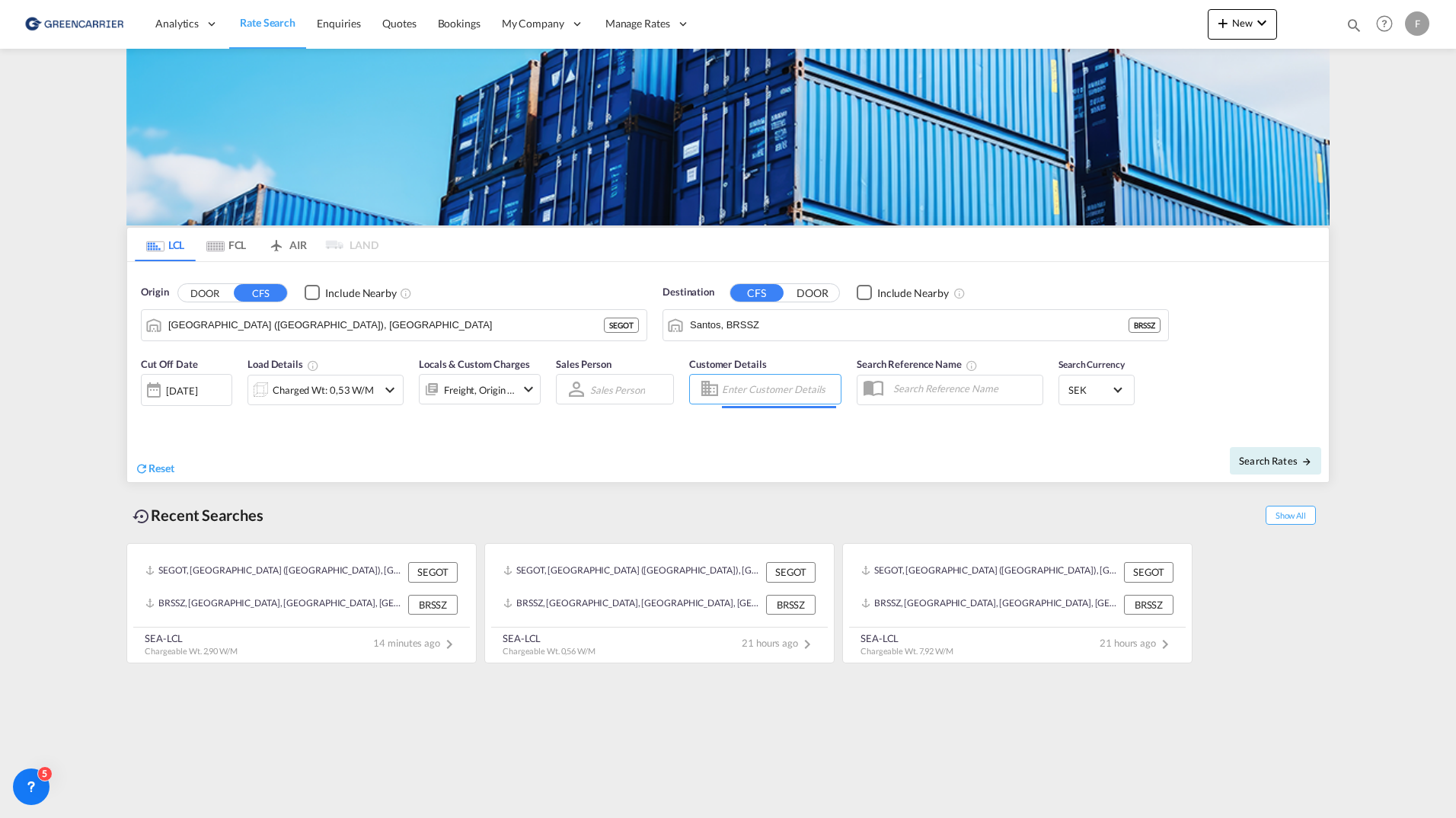
click at [754, 390] on input "Enter Customer Details" at bounding box center [779, 389] width 114 height 23
click at [780, 438] on div "2025222872 . shared@ craft .com | CRAFT MULTIMODAL LTDA | CRAMULSAO" at bounding box center [859, 433] width 289 height 51
type input "CRAFT MULTIMODAL LTDA, 2025222872 ., [EMAIL_ADDRESS][DOMAIN_NAME]"
click at [1245, 459] on span "Search Rates" at bounding box center [1275, 460] width 73 height 12
type input "SEGOT to BRSSZ / [DATE]"
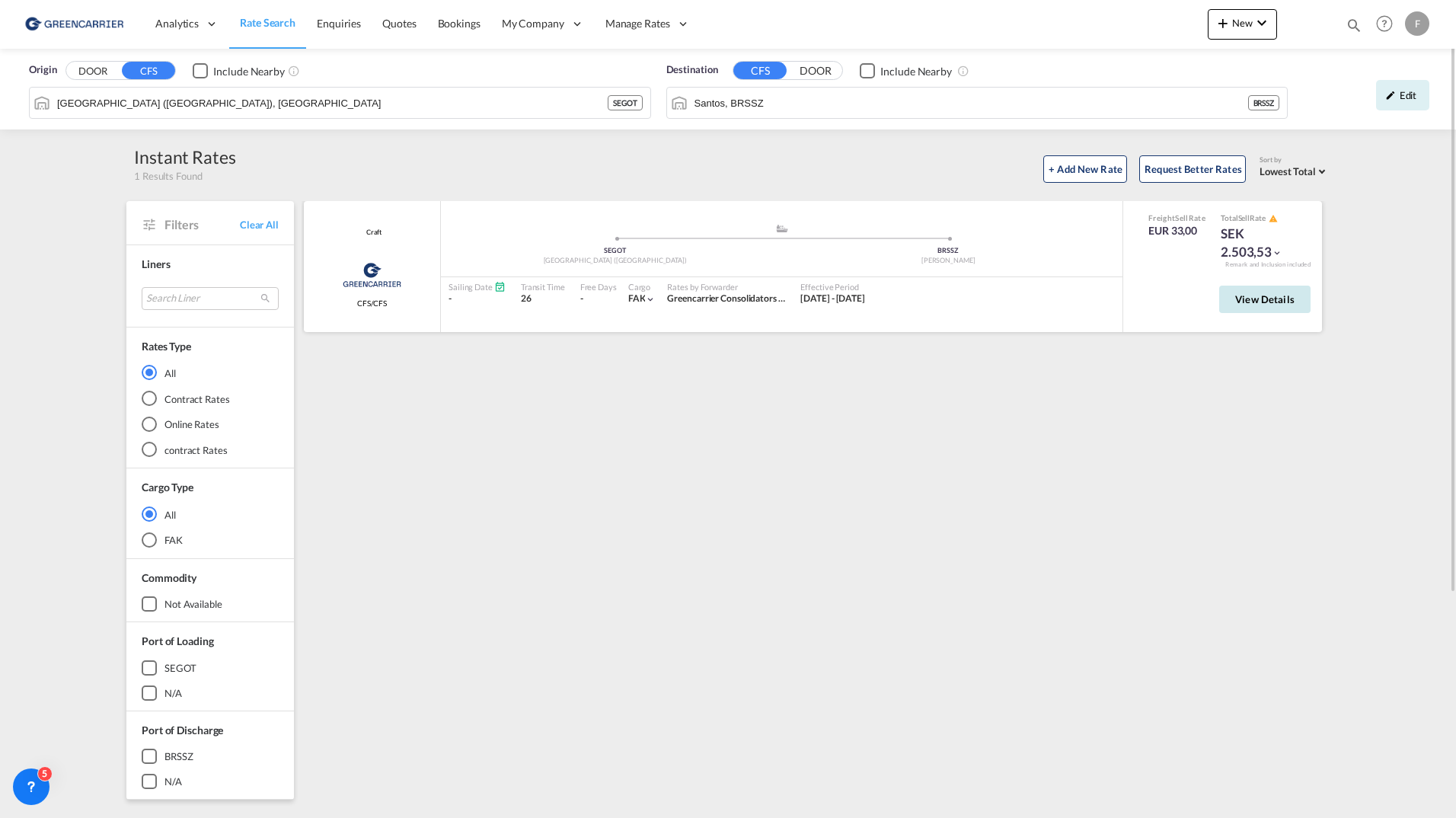
click at [1251, 302] on span "View Details" at bounding box center [1265, 298] width 60 height 12
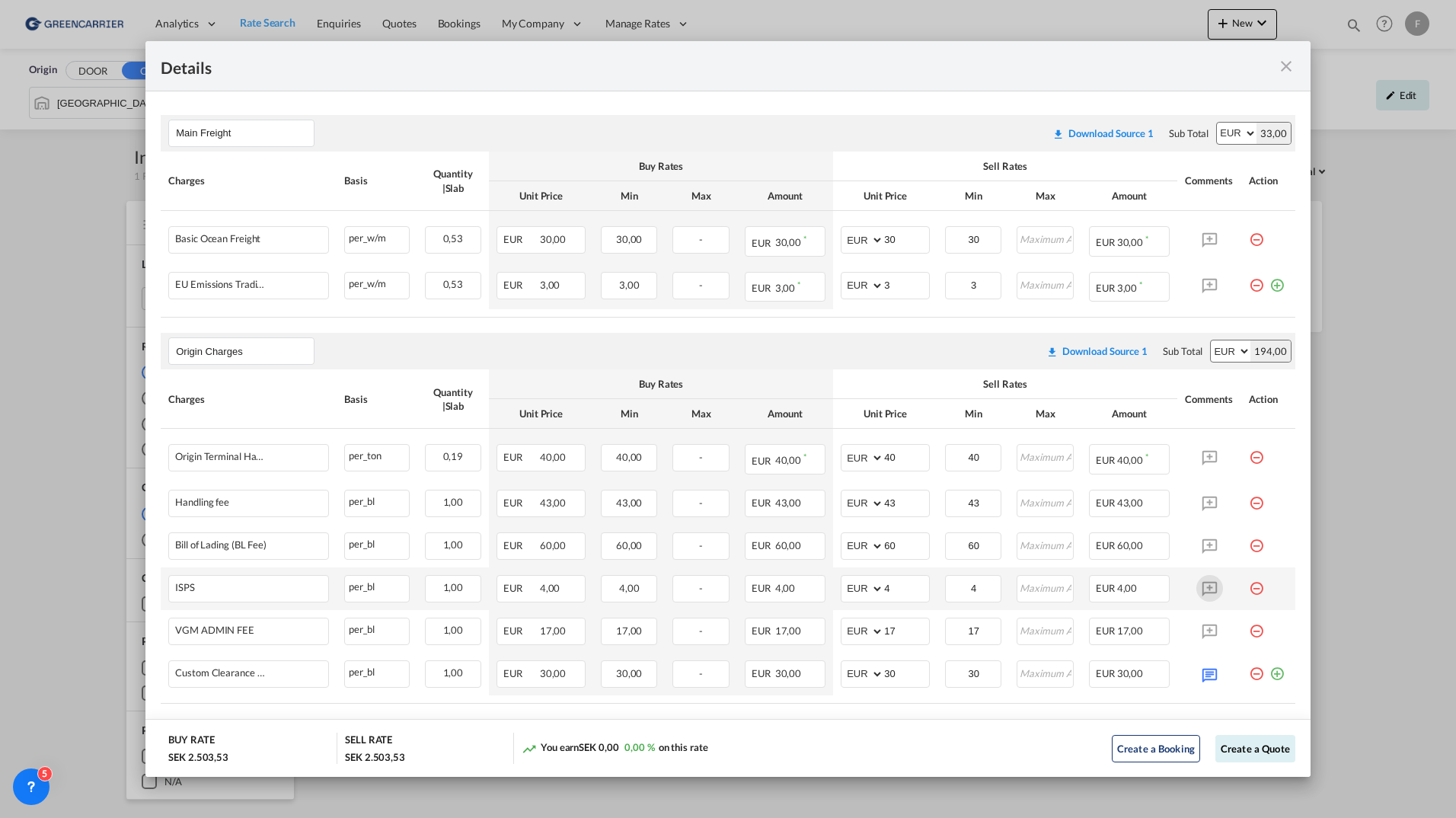
scroll to position [329, 0]
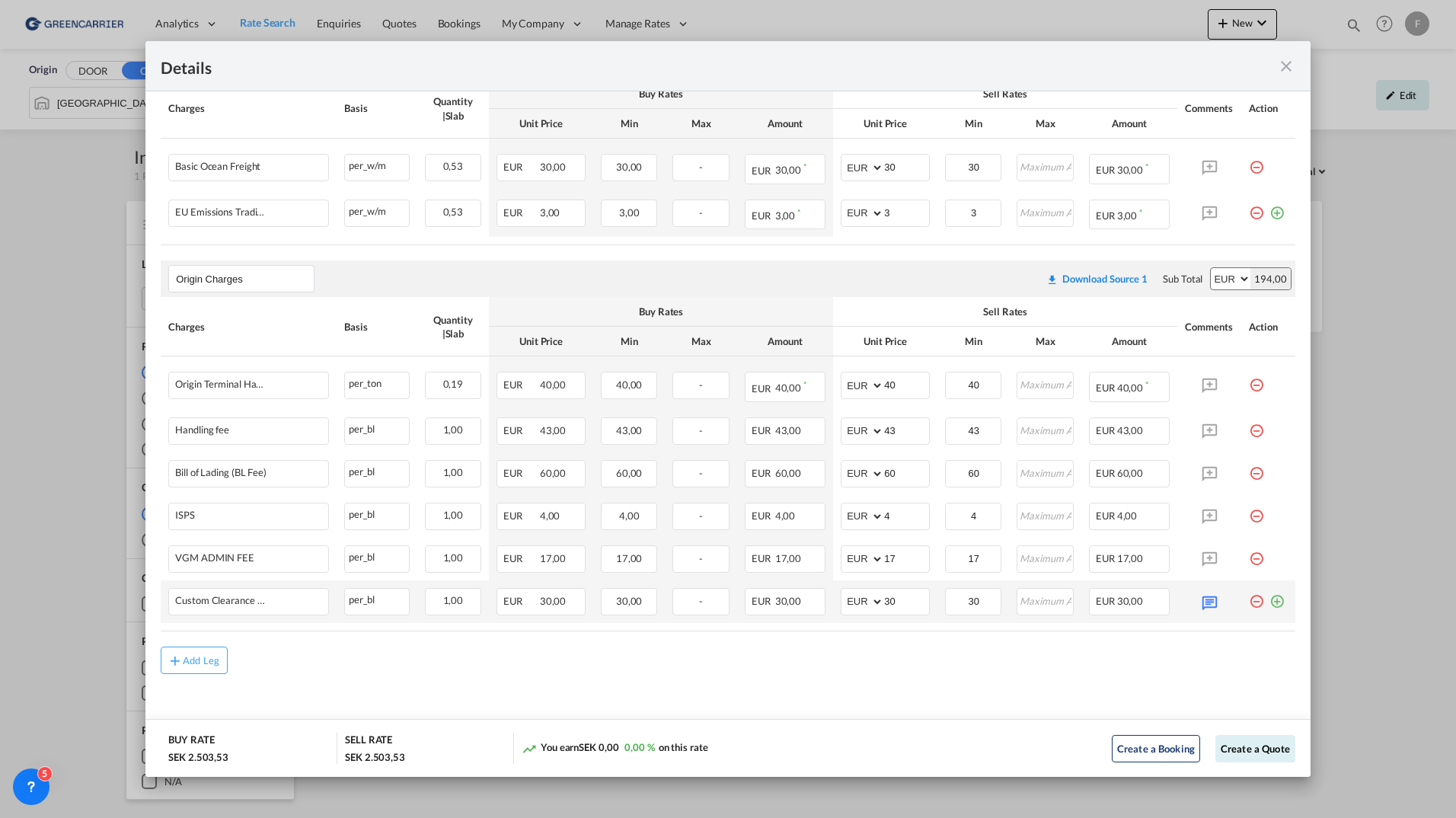
click at [1270, 599] on md-icon "icon-plus-circle-outline green-400-fg" at bounding box center [1277, 595] width 15 height 15
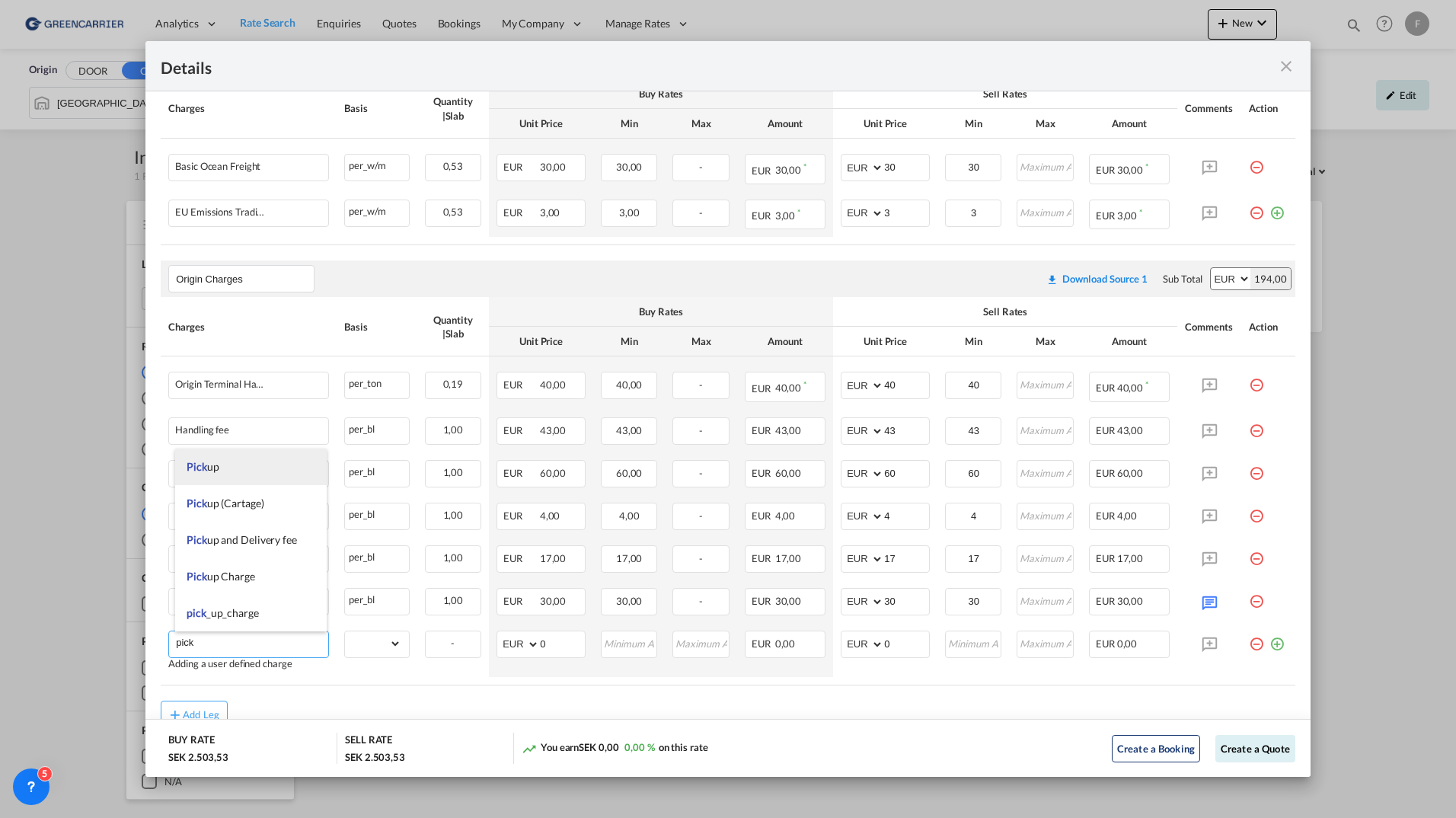
click at [219, 467] on span "Pick up" at bounding box center [202, 466] width 32 height 13
type input "Pick up"
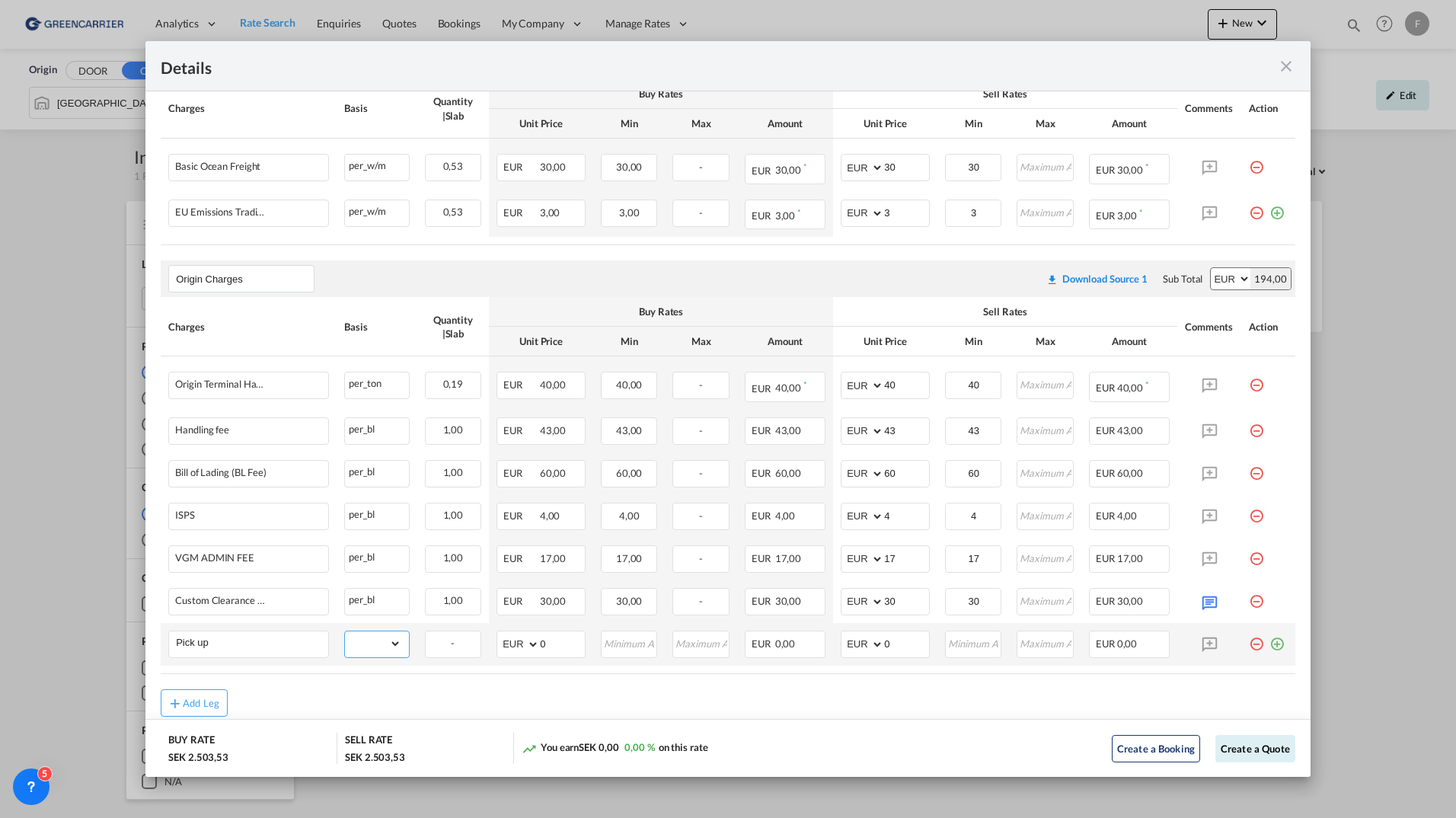
click at [345, 642] on select "gross_weight volumetric_weight per_shipment per_bl per_km per_hawb per_kg flat …" at bounding box center [373, 643] width 55 height 24
select select "per_shipment"
click at [345, 631] on select "gross_weight volumetric_weight per_shipment per_bl per_km per_hawb per_kg flat …" at bounding box center [373, 643] width 55 height 24
drag, startPoint x: 903, startPoint y: 640, endPoint x: 618, endPoint y: 624, distance: 285.4
click at [630, 630] on tr "Pick up Please Enter Already Exists gross_weight volumetric_weight per_shipment…" at bounding box center [728, 644] width 1135 height 42
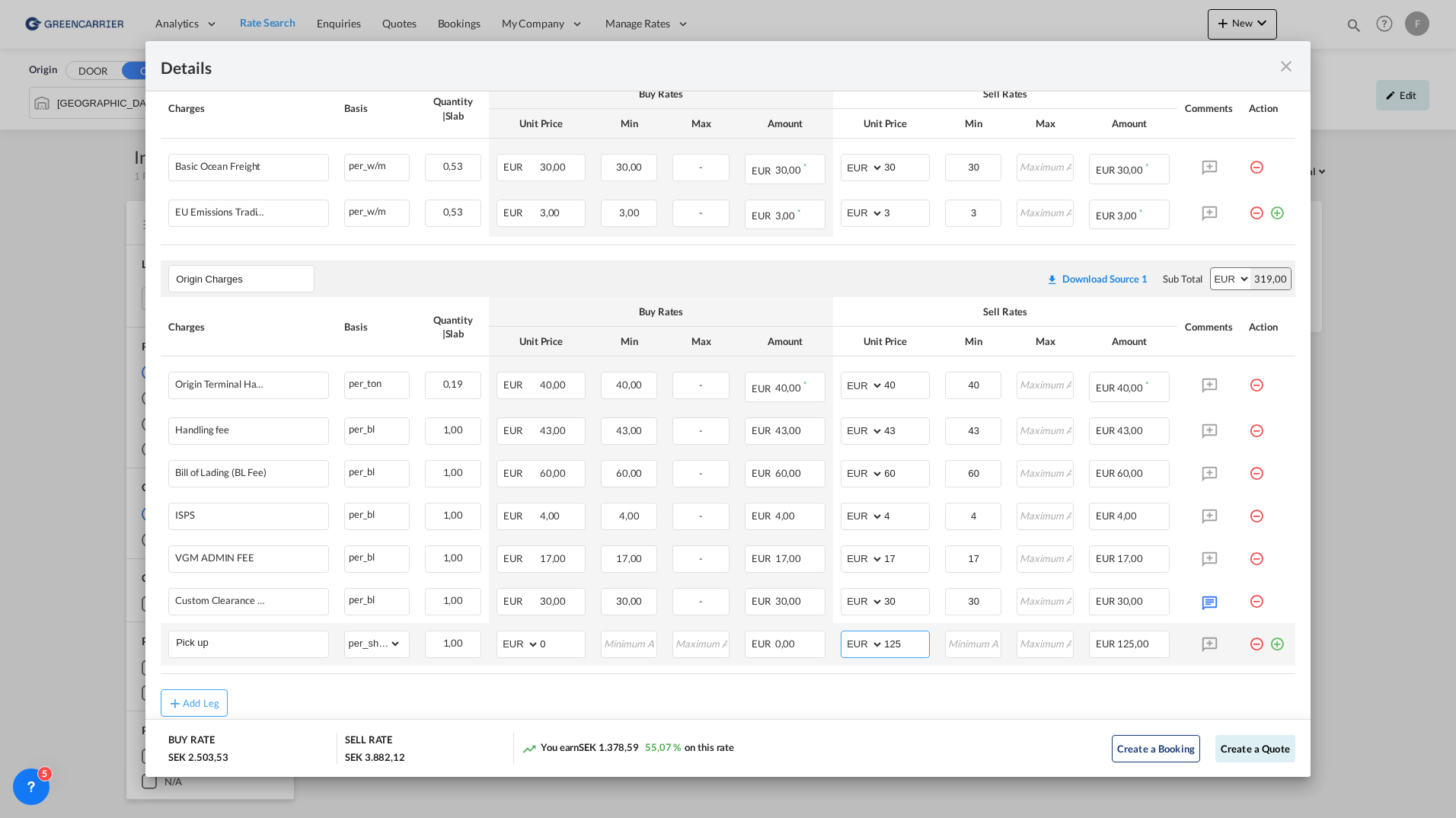
type input "125"
click at [1243, 756] on button "Create a Quote" at bounding box center [1255, 748] width 80 height 27
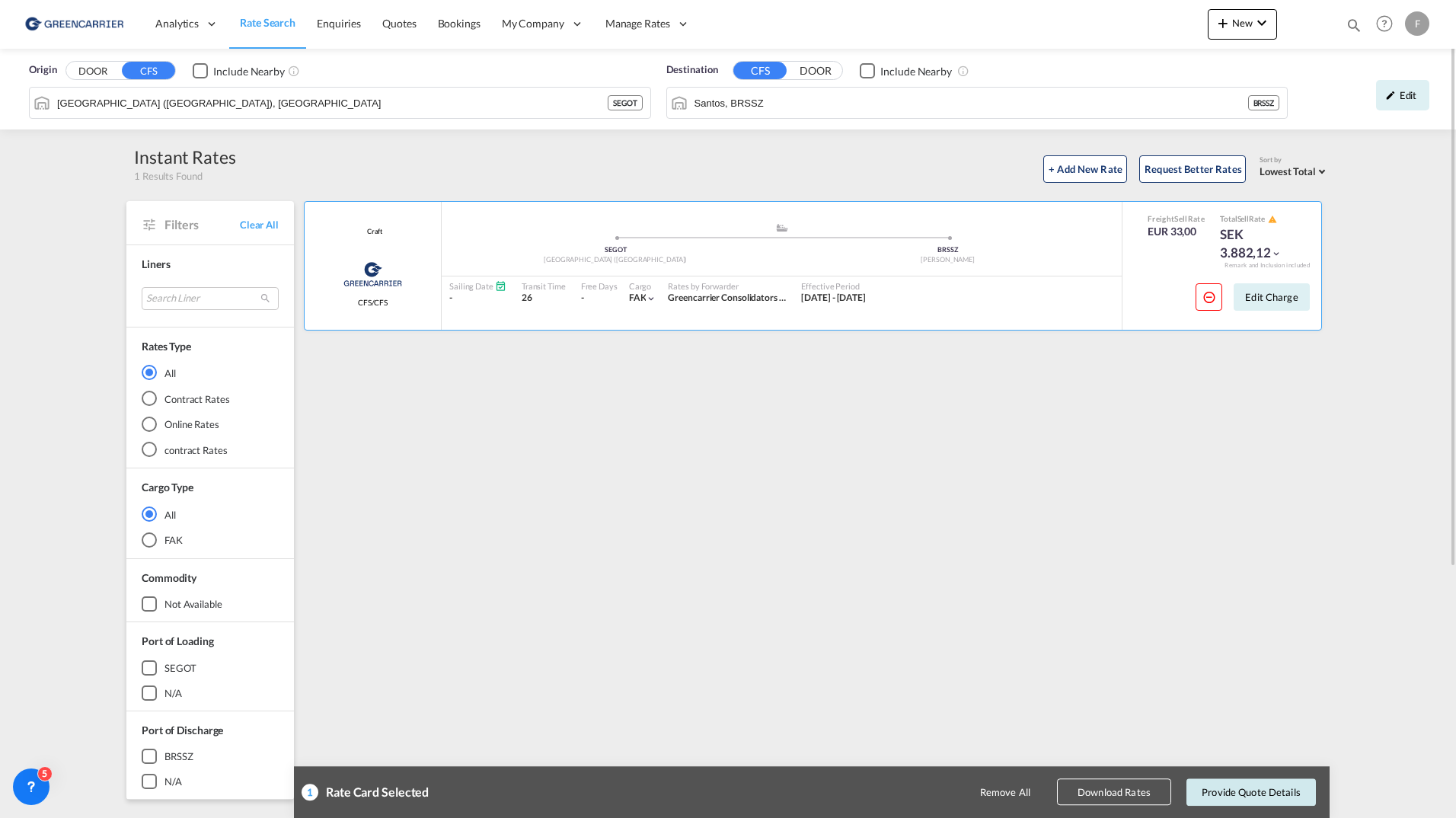
click at [1253, 790] on button "Provide Quote Details" at bounding box center [1251, 792] width 129 height 27
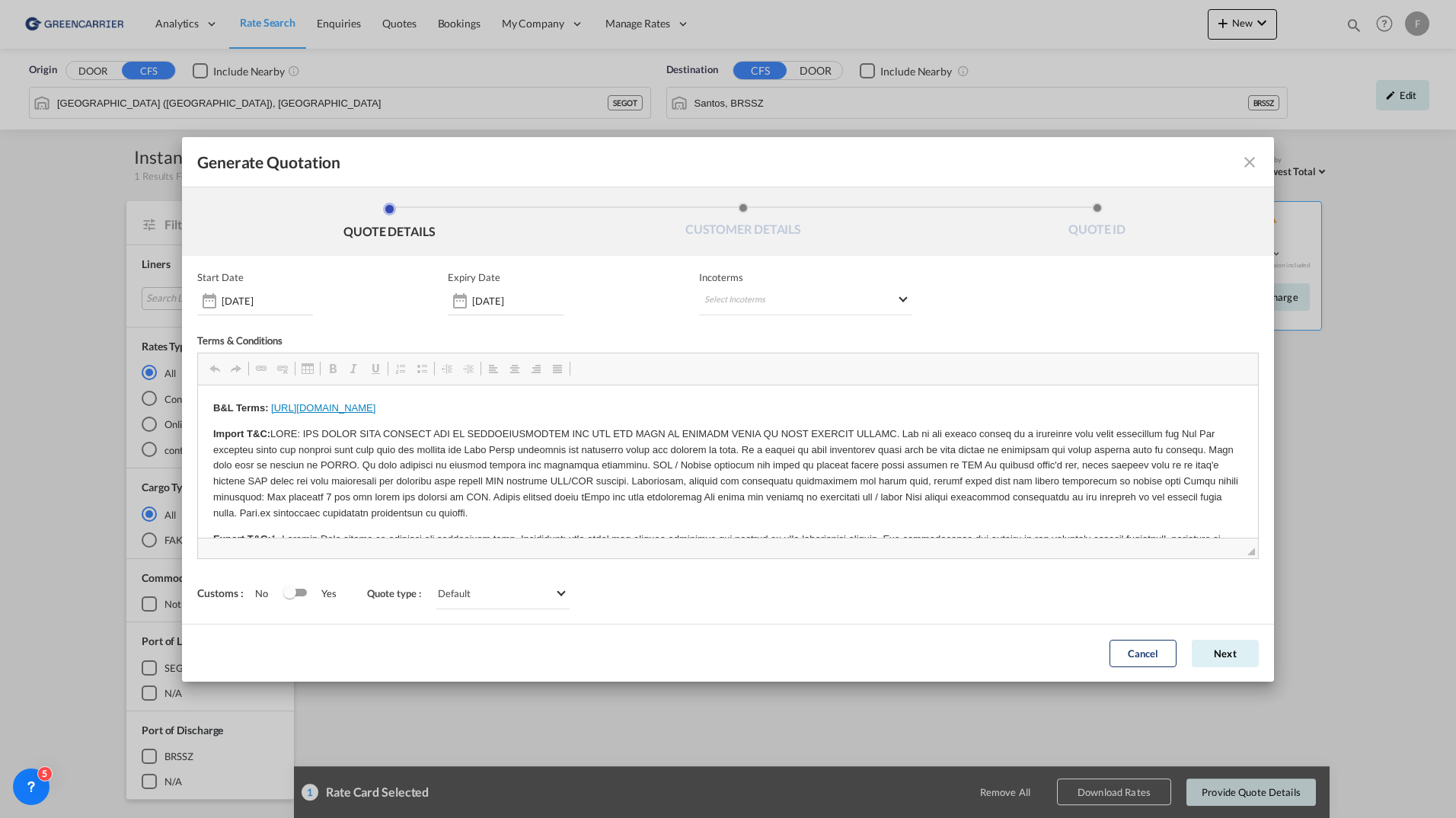
scroll to position [0, 0]
click at [727, 295] on md-select "Select Incoterms CPT - export Carrier Paid to DPU - import Delivery at Place Un…" at bounding box center [805, 301] width 213 height 27
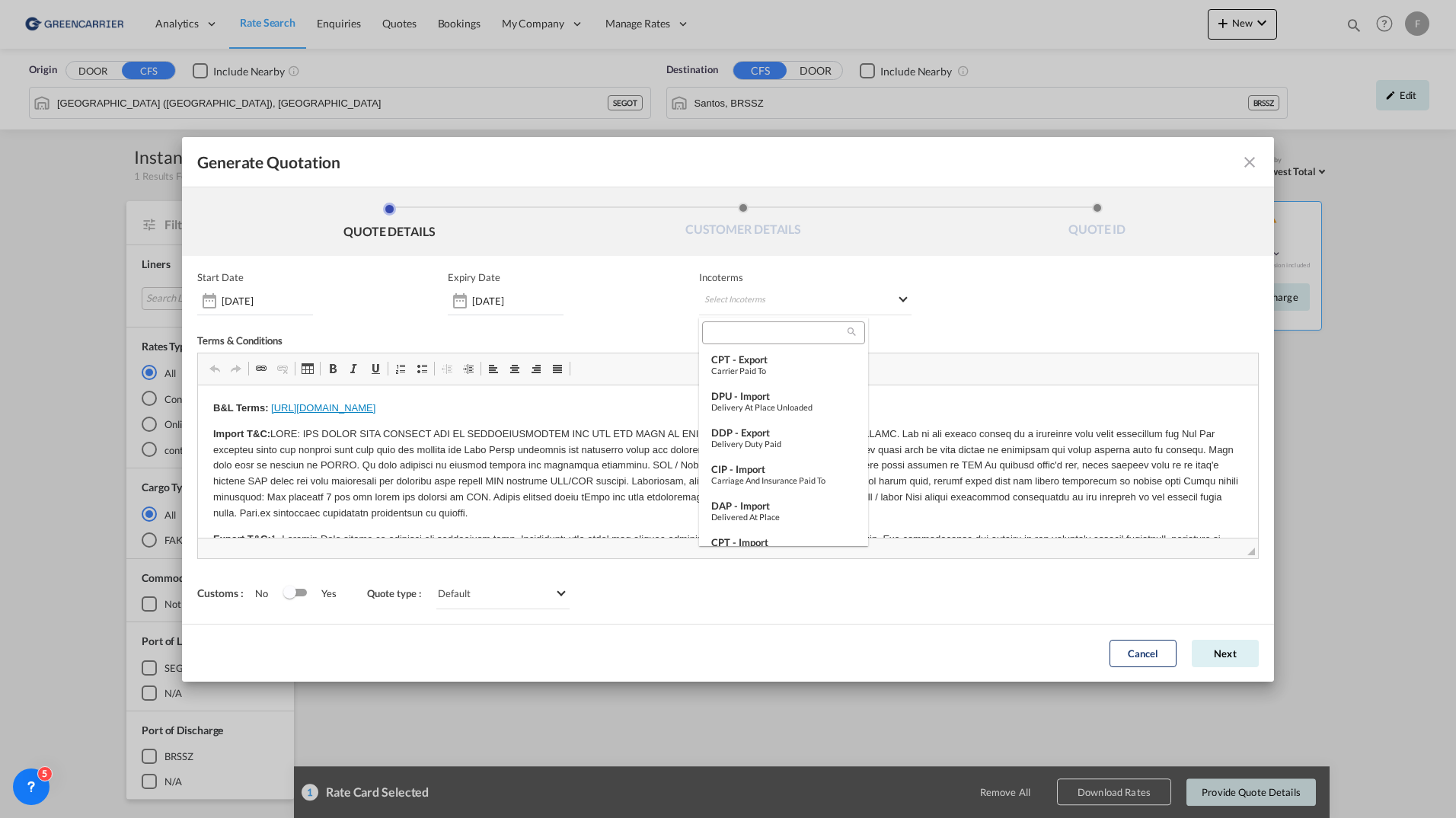
click at [739, 331] on input "search" at bounding box center [778, 332] width 141 height 14
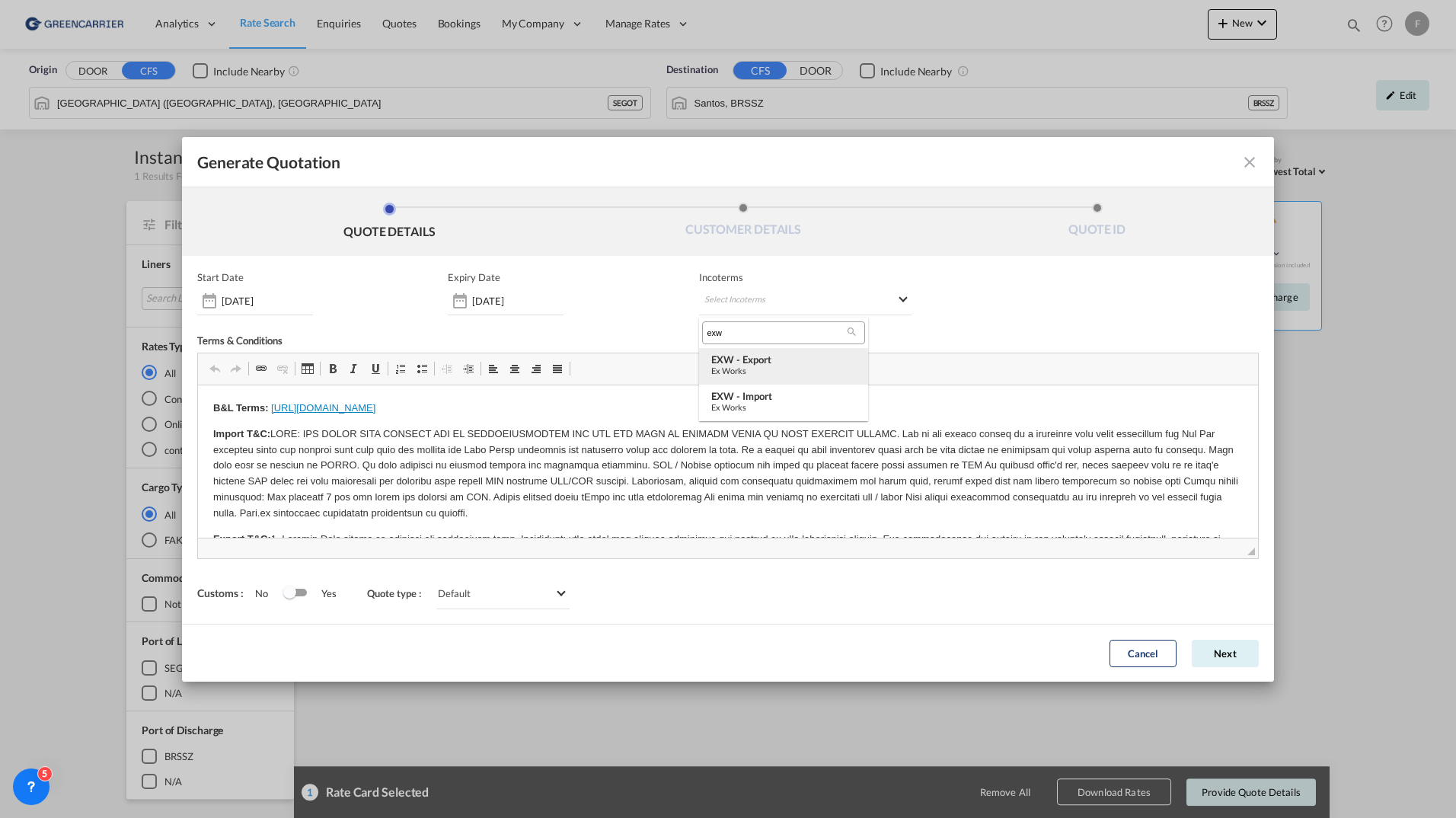
type input "exw"
drag, startPoint x: 732, startPoint y: 360, endPoint x: 684, endPoint y: 43, distance: 320.6
click at [732, 360] on div "EXW - export" at bounding box center [784, 359] width 145 height 12
click at [1208, 649] on button "Next" at bounding box center [1225, 653] width 67 height 27
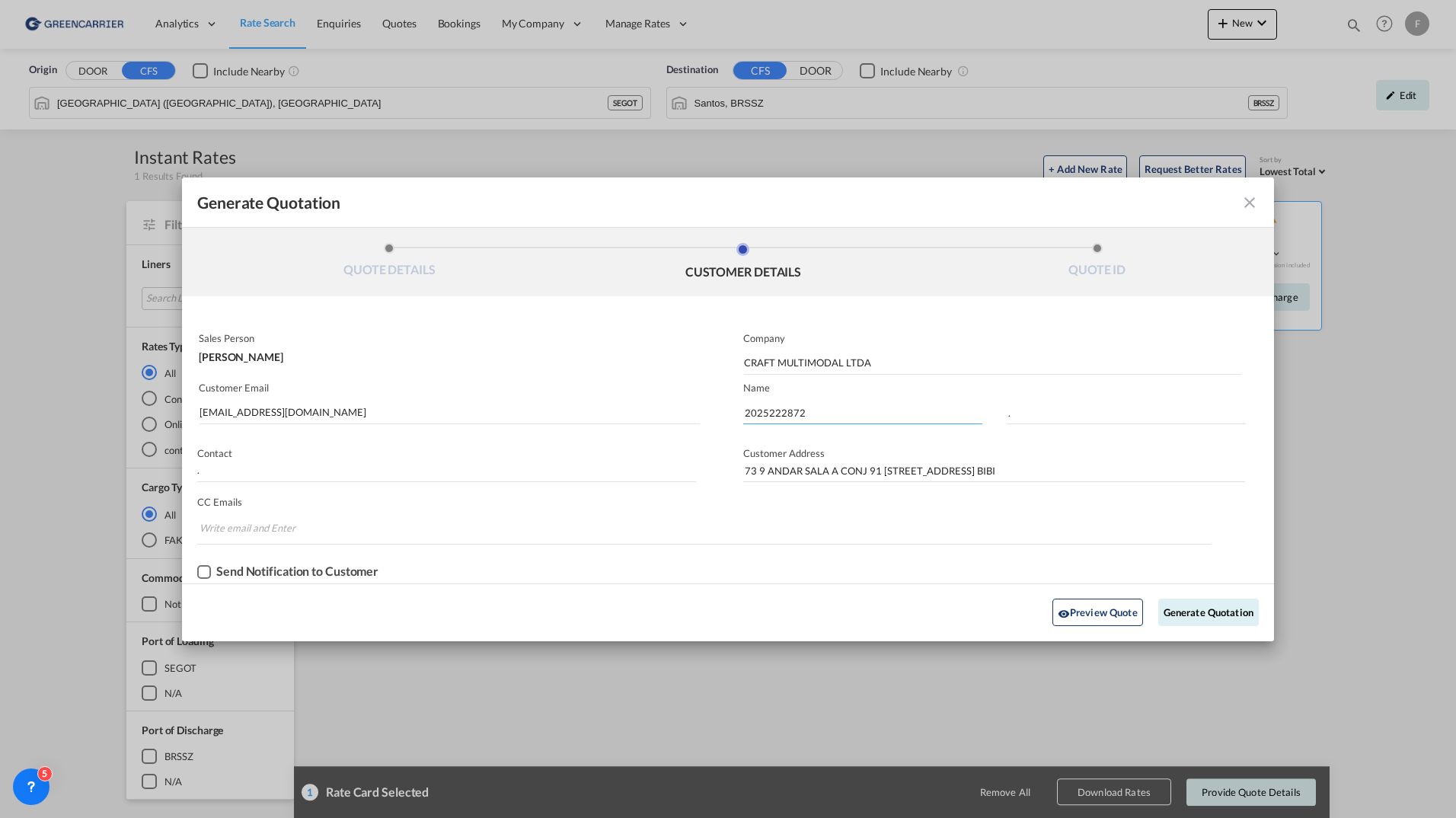
click at [779, 414] on input "2025222872" at bounding box center [863, 412] width 239 height 23
paste input "86"
type input "2025222886"
click at [1203, 616] on button "Generate Quotation" at bounding box center [1208, 612] width 100 height 27
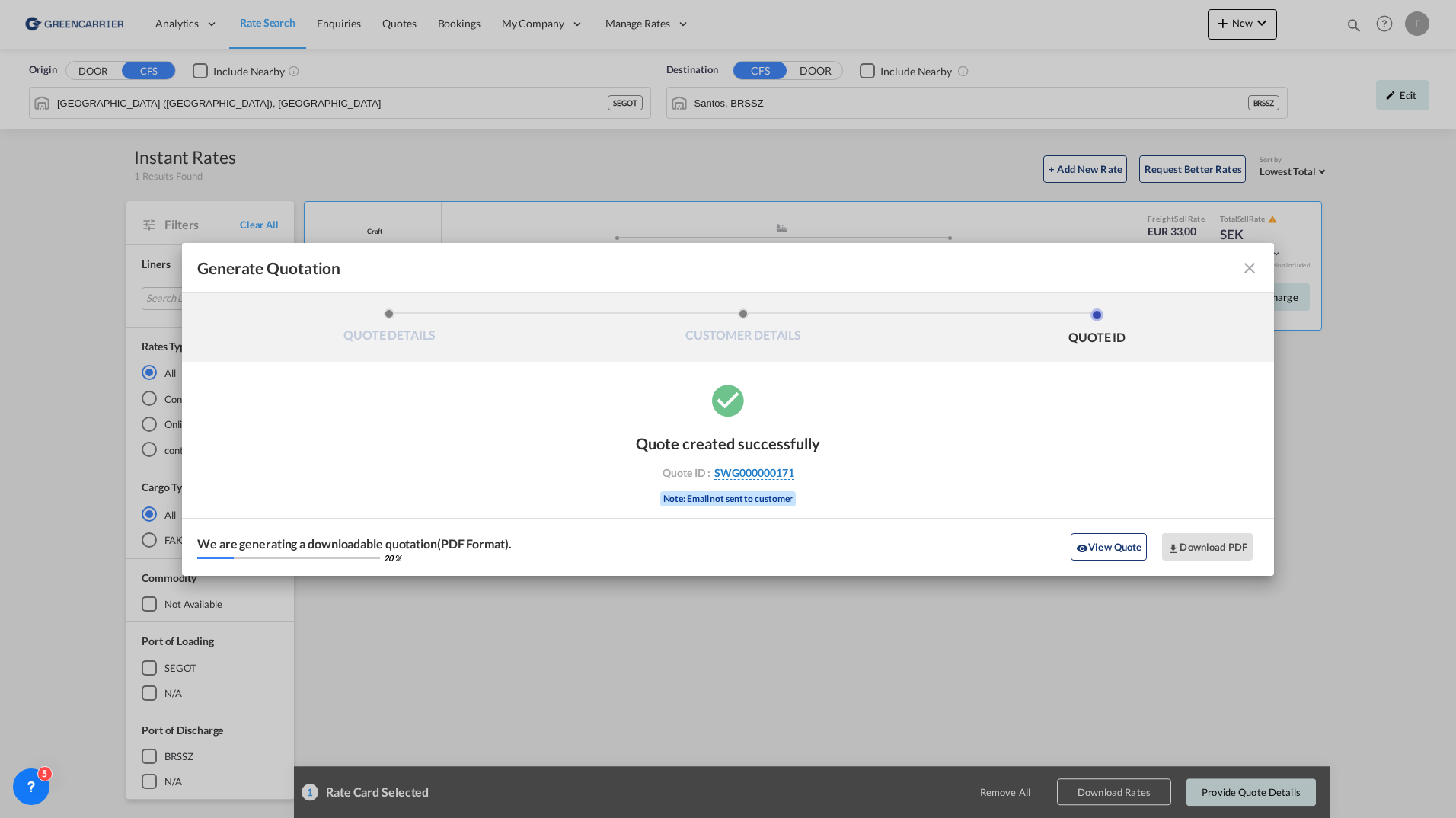
drag, startPoint x: 833, startPoint y: 473, endPoint x: 792, endPoint y: 475, distance: 41.0
click at [792, 475] on div "Quote created successfully Quote ID : SWG000000171 Note: Email not sent to cust…" at bounding box center [728, 478] width 1092 height 195
copy div "SWG000000171"
click at [1209, 543] on button "Download PDF" at bounding box center [1207, 547] width 90 height 27
